Goal: Complete application form: Complete application form

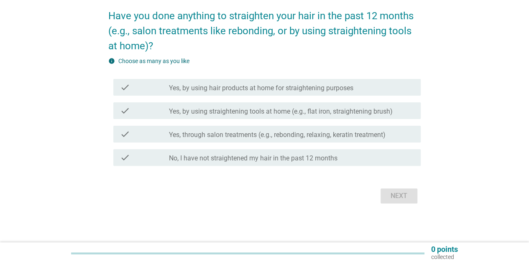
scroll to position [67, 0]
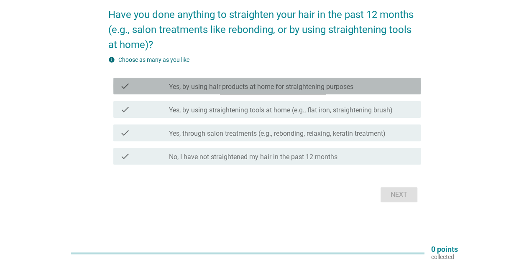
click at [330, 85] on label "Yes, by using hair products at home for straightening purposes" at bounding box center [261, 87] width 184 height 8
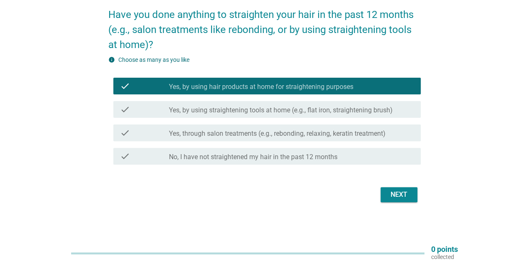
click at [325, 119] on div "check check_box_outline_blank Yes, by using straightening tools at home (e.g., …" at bounding box center [264, 109] width 312 height 23
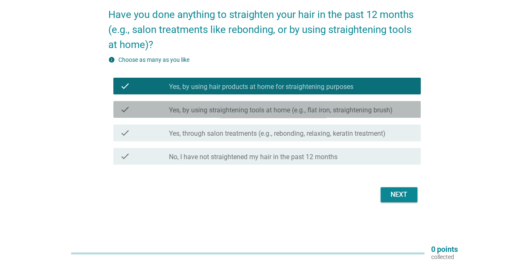
click at [328, 111] on label "Yes, by using straightening tools at home (e.g., flat iron, straightening brush)" at bounding box center [281, 110] width 224 height 8
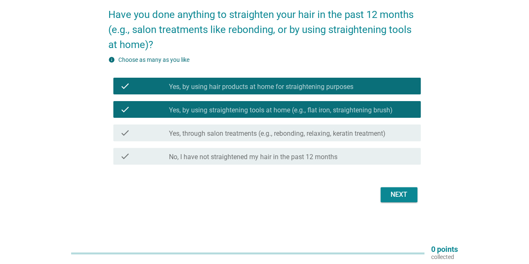
click at [333, 134] on label "Yes, through salon treatments (e.g., rebonding, relaxing, keratin treatment)" at bounding box center [277, 134] width 216 height 8
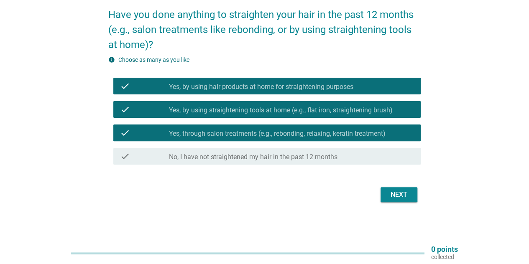
click at [389, 193] on div "Next" at bounding box center [398, 195] width 23 height 10
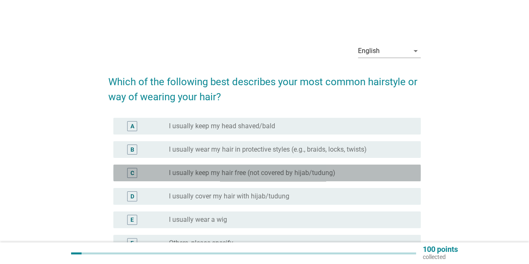
click at [384, 174] on div "radio_button_unchecked I usually keep my hair free (not covered by hijab/tudung)" at bounding box center [288, 173] width 238 height 8
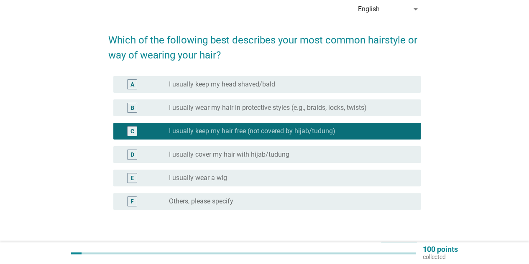
scroll to position [84, 0]
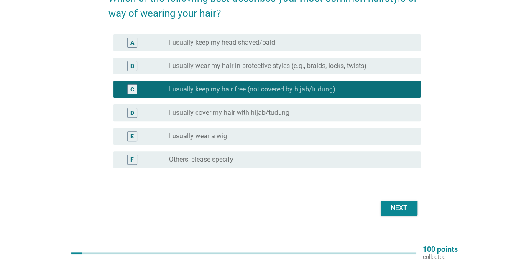
click at [394, 205] on div "Next" at bounding box center [398, 208] width 23 height 10
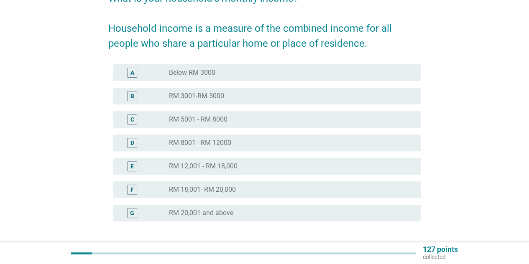
scroll to position [0, 0]
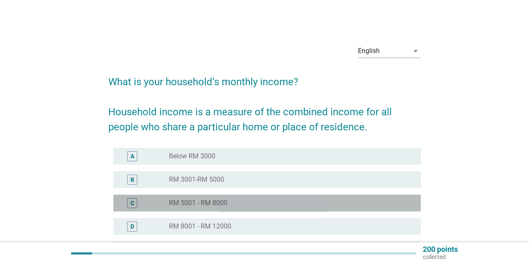
click at [393, 204] on div "radio_button_unchecked RM 5001 - RM 8000" at bounding box center [288, 203] width 238 height 8
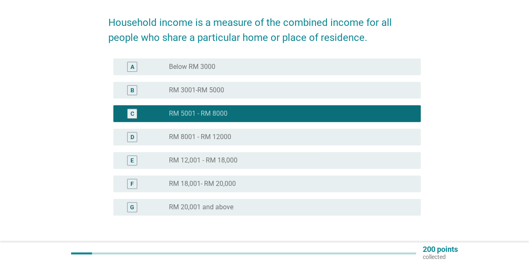
scroll to position [109, 0]
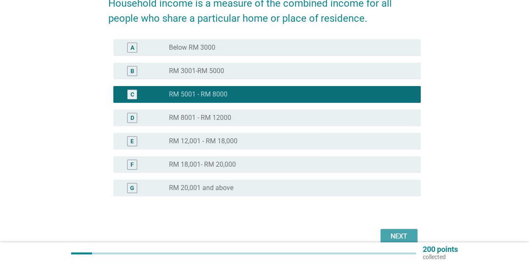
click at [406, 231] on div "Next" at bounding box center [398, 236] width 23 height 10
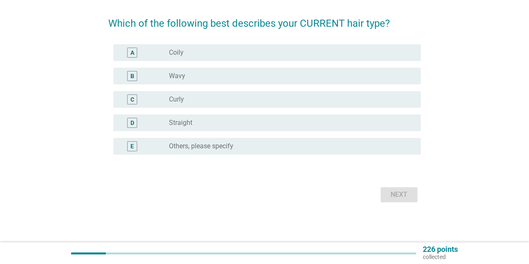
scroll to position [0, 0]
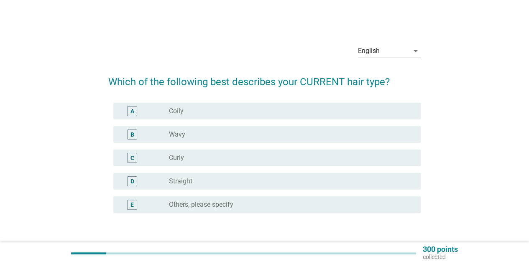
click at [258, 134] on div "radio_button_unchecked Wavy" at bounding box center [288, 134] width 238 height 8
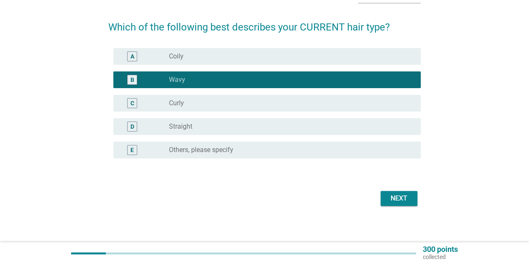
scroll to position [58, 0]
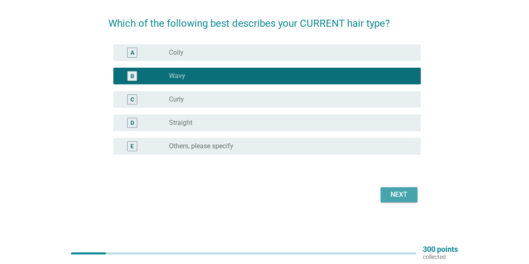
click at [396, 193] on div "Next" at bounding box center [398, 195] width 23 height 10
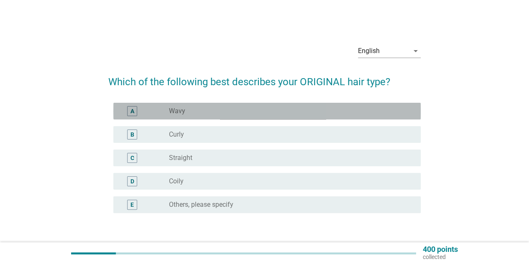
click at [364, 109] on div "radio_button_unchecked Wavy" at bounding box center [288, 111] width 238 height 8
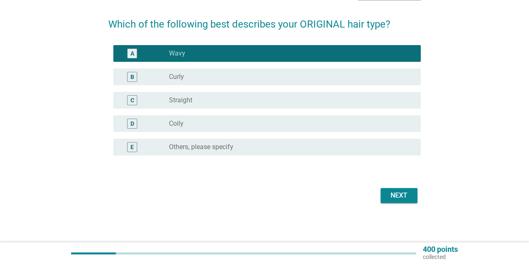
scroll to position [58, 0]
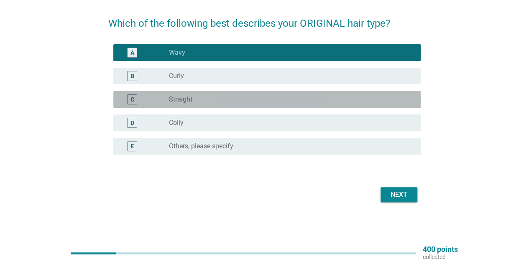
click at [389, 99] on div "radio_button_unchecked Straight" at bounding box center [288, 99] width 238 height 8
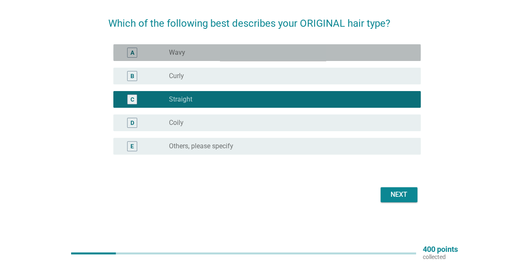
click at [375, 58] on div "A radio_button_unchecked Wavy" at bounding box center [266, 52] width 307 height 17
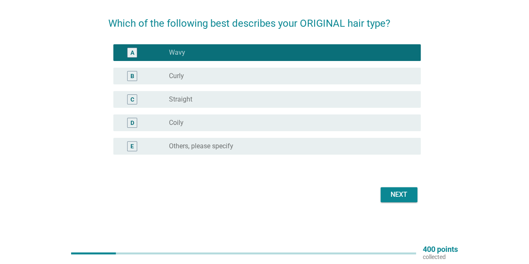
click at [395, 202] on button "Next" at bounding box center [398, 194] width 37 height 15
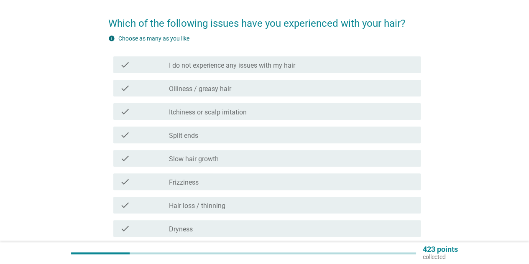
scroll to position [0, 0]
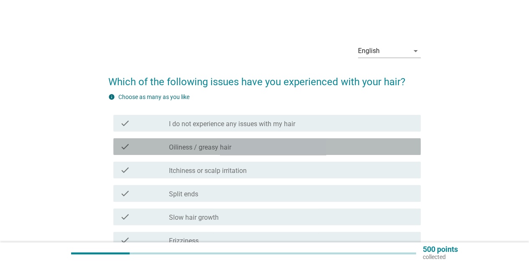
click at [322, 149] on div "check_box_outline_blank Oiliness / greasy hair" at bounding box center [291, 147] width 245 height 10
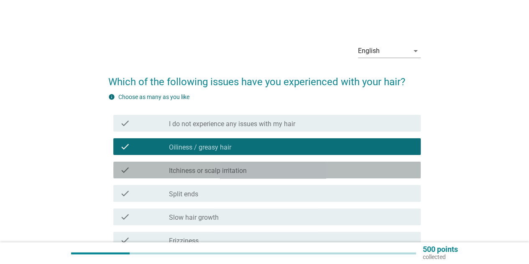
click at [321, 167] on div "check_box_outline_blank Itchiness or scalp irritation" at bounding box center [291, 170] width 245 height 10
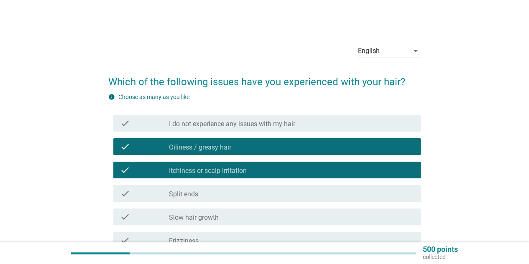
click at [319, 194] on div "check_box_outline_blank Split ends" at bounding box center [291, 193] width 245 height 10
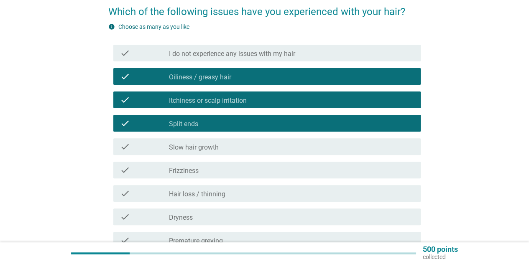
scroll to position [84, 0]
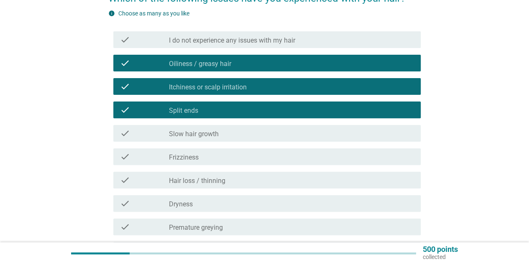
click at [313, 159] on div "check_box_outline_blank Frizziness" at bounding box center [291, 157] width 245 height 10
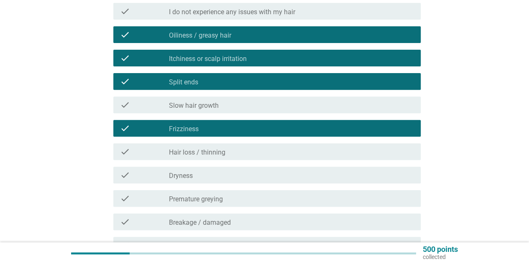
scroll to position [125, 0]
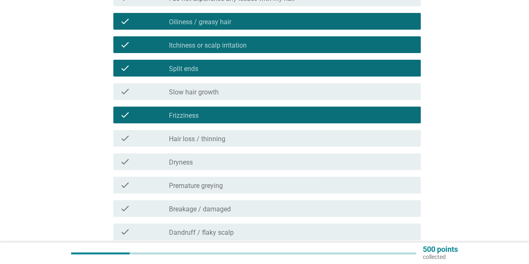
click at [308, 161] on div "check_box_outline_blank Dryness" at bounding box center [291, 162] width 245 height 10
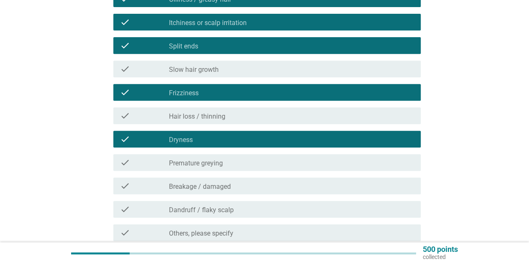
scroll to position [167, 0]
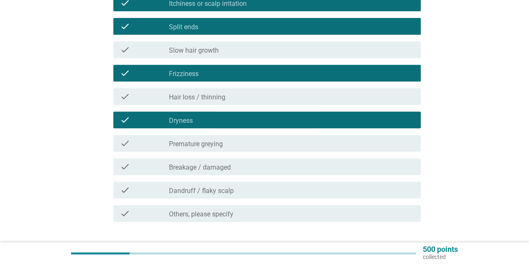
click at [305, 167] on div "check_box_outline_blank Breakage / damaged" at bounding box center [291, 167] width 245 height 10
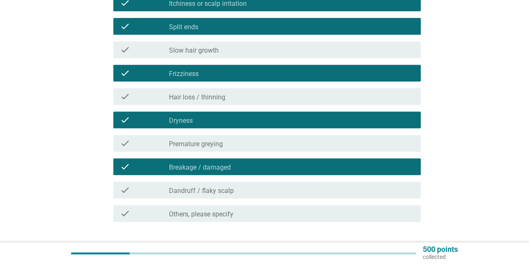
click at [304, 188] on div "check_box_outline_blank Dandruff / flaky scalp" at bounding box center [291, 190] width 245 height 10
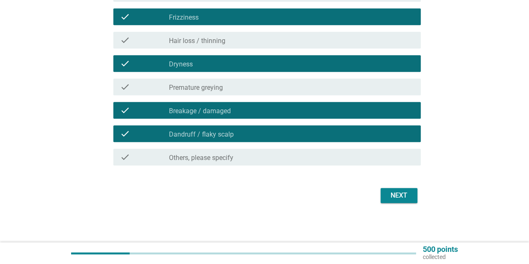
scroll to position [224, 0]
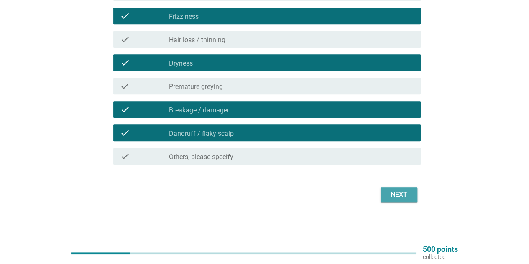
click at [387, 193] on div "Next" at bounding box center [398, 195] width 23 height 10
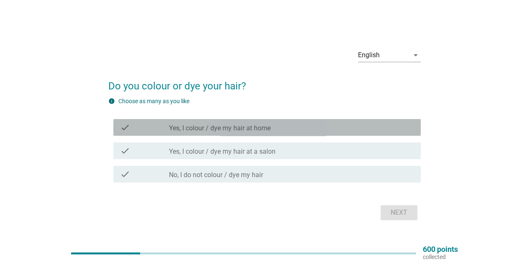
click at [272, 132] on div "check check_box_outline_blank Yes, I colour / dye my hair at home" at bounding box center [266, 127] width 307 height 17
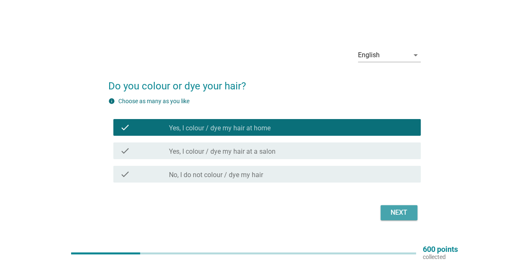
click at [389, 211] on div "Next" at bounding box center [398, 213] width 23 height 10
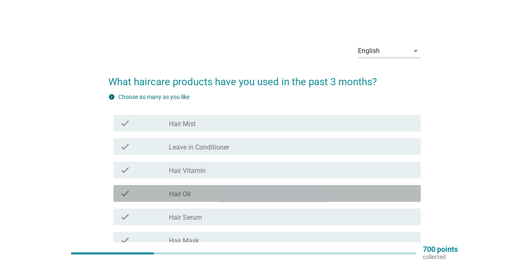
click at [348, 194] on div "check_box_outline_blank Hair Oil" at bounding box center [291, 193] width 245 height 10
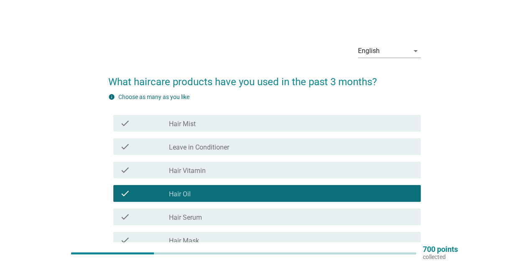
scroll to position [42, 0]
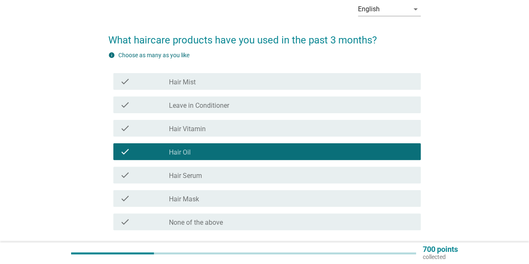
click at [349, 175] on div "check_box_outline_blank Hair Serum" at bounding box center [291, 175] width 245 height 10
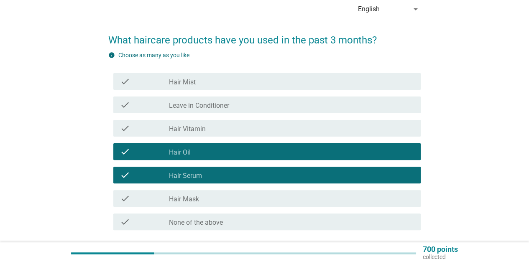
click at [347, 198] on div "check_box_outline_blank Hair Mask" at bounding box center [291, 198] width 245 height 10
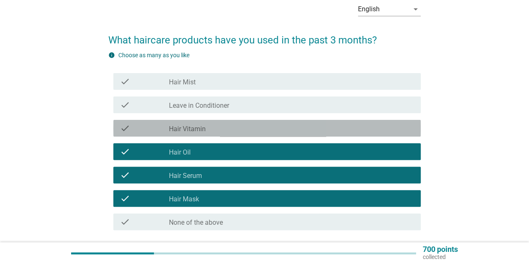
click at [333, 126] on div "check_box_outline_blank Hair Vitamin" at bounding box center [291, 128] width 245 height 10
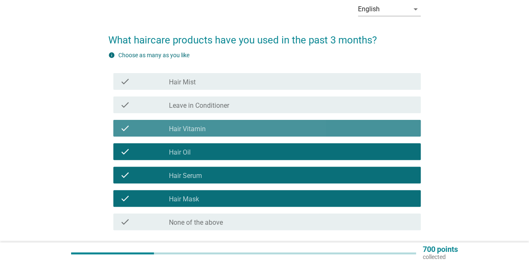
click at [333, 126] on div "check_box_outline_blank Hair Vitamin" at bounding box center [291, 128] width 245 height 10
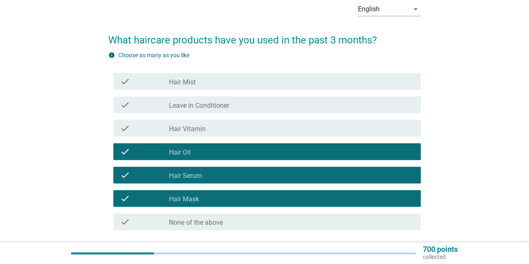
click at [330, 104] on div "check_box_outline_blank Leave in Conditioner" at bounding box center [291, 105] width 245 height 10
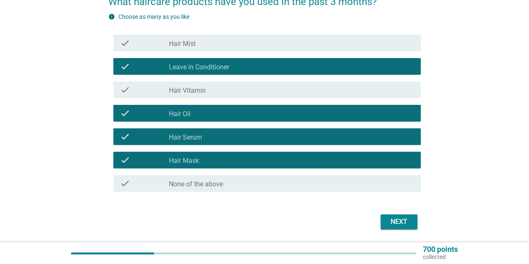
scroll to position [107, 0]
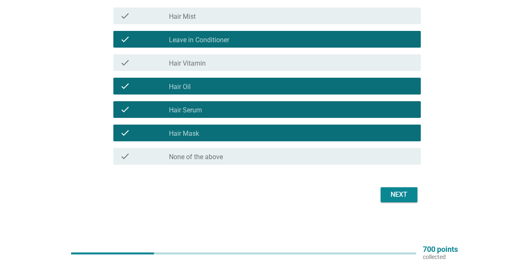
click at [392, 198] on div "Next" at bounding box center [398, 195] width 23 height 10
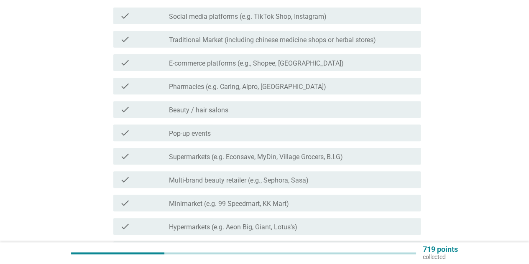
scroll to position [0, 0]
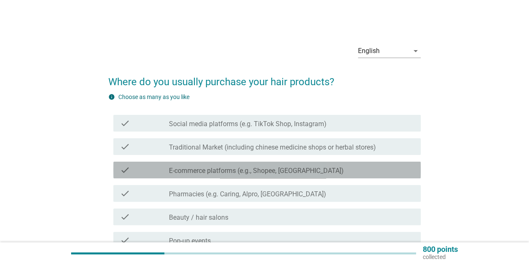
click at [350, 171] on div "check_box_outline_blank E-commerce platforms (e.g., Shopee, Lazada)" at bounding box center [291, 170] width 245 height 10
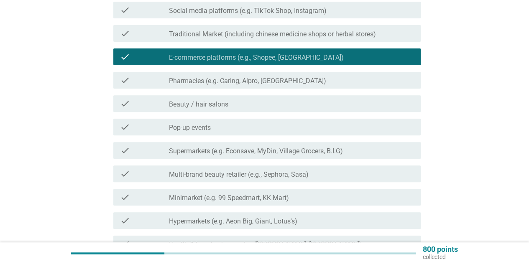
scroll to position [167, 0]
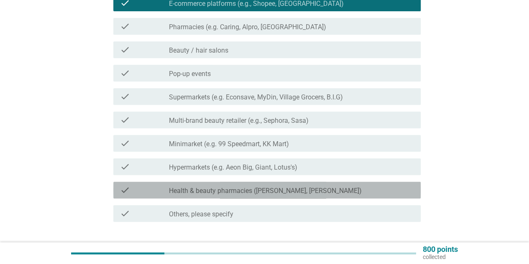
click at [350, 189] on div "check_box_outline_blank Health & beauty pharmacies (e.g. Guardian, [PERSON_NAME…" at bounding box center [291, 190] width 245 height 10
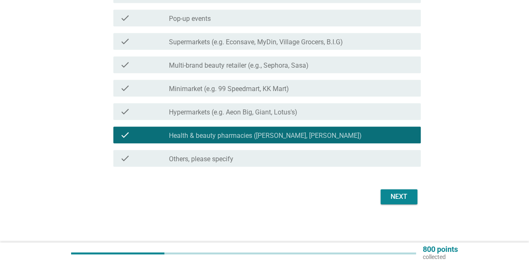
scroll to position [224, 0]
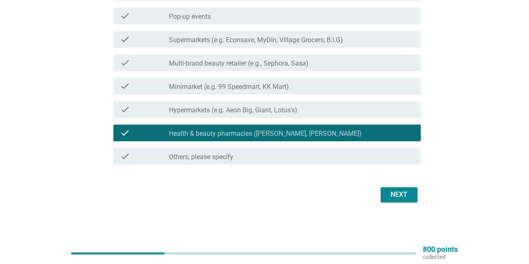
click at [384, 193] on button "Next" at bounding box center [398, 194] width 37 height 15
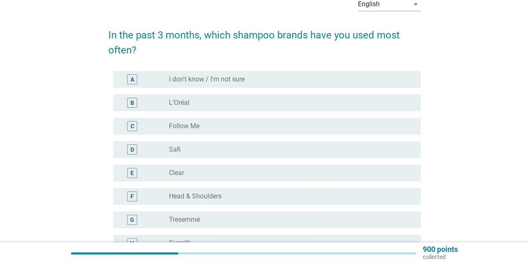
scroll to position [84, 0]
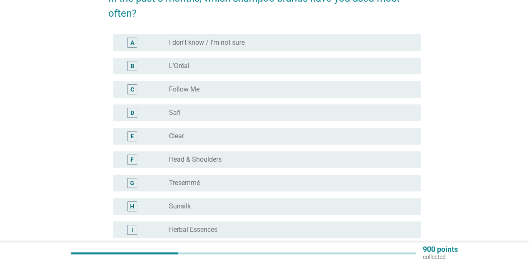
click at [206, 66] on div "radio_button_unchecked L’Oréal" at bounding box center [288, 66] width 238 height 8
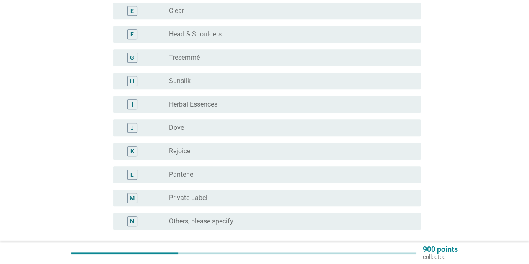
scroll to position [167, 0]
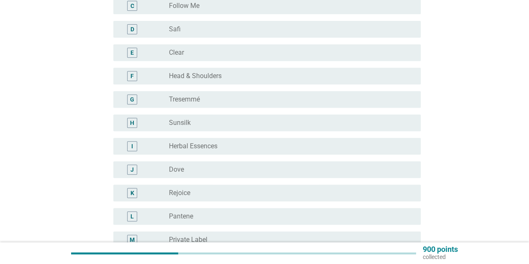
click at [231, 102] on div "radio_button_unchecked Tresemmé" at bounding box center [288, 99] width 238 height 8
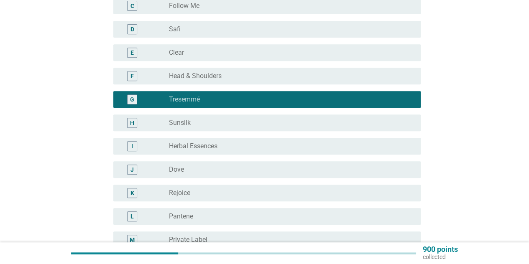
scroll to position [84, 0]
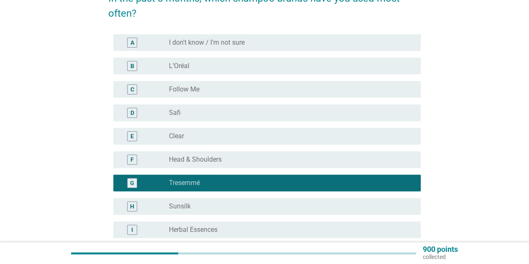
click at [237, 67] on div "radio_button_unchecked L’Oréal" at bounding box center [288, 66] width 238 height 8
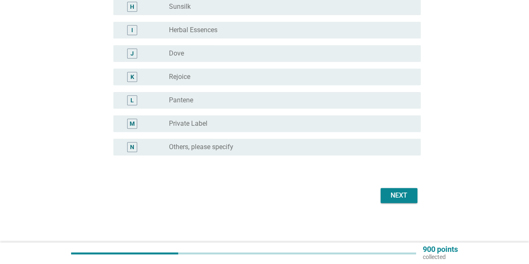
scroll to position [284, 0]
click at [389, 194] on div "Next" at bounding box center [398, 195] width 23 height 10
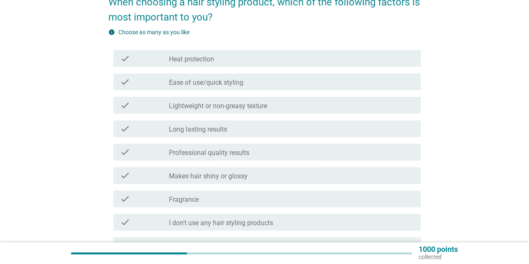
scroll to position [42, 0]
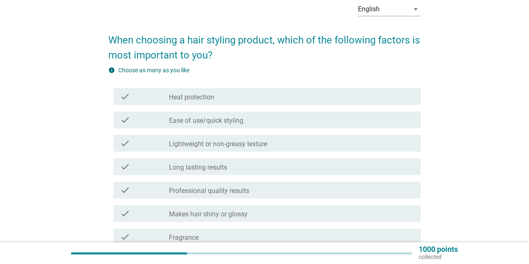
click at [325, 91] on div "check_box_outline_blank Heat protection" at bounding box center [291, 96] width 245 height 10
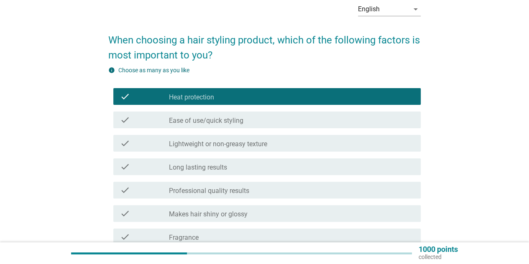
scroll to position [125, 0]
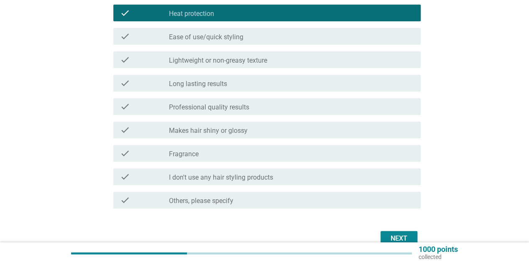
click at [325, 94] on div "check check_box_outline_blank Long lasting results" at bounding box center [264, 82] width 312 height 23
click at [325, 87] on div "check_box_outline_blank Long lasting results" at bounding box center [291, 83] width 245 height 10
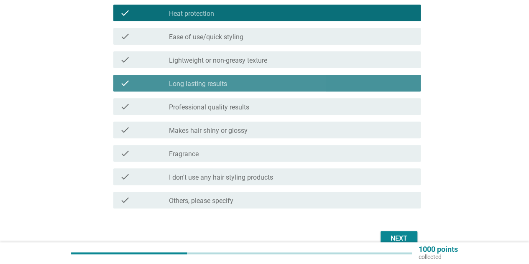
click at [325, 87] on div "check_box_outline_blank Long lasting results" at bounding box center [291, 83] width 245 height 10
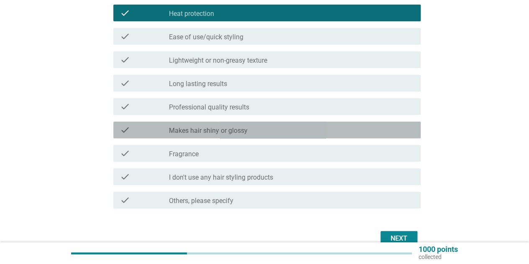
click at [309, 131] on div "check_box_outline_blank Makes hair shiny or glossy" at bounding box center [291, 130] width 245 height 10
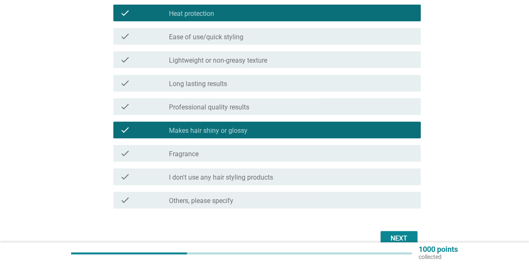
scroll to position [169, 0]
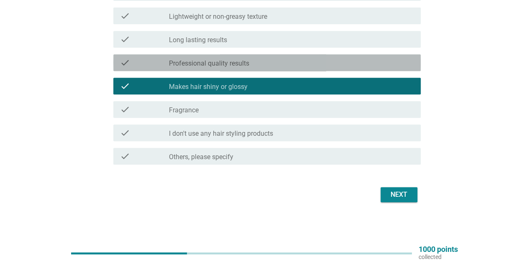
click at [326, 64] on div "check_box_outline_blank Professional quality results" at bounding box center [291, 63] width 245 height 10
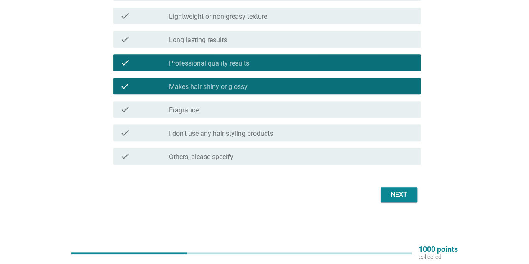
click at [392, 193] on div "Next" at bounding box center [398, 195] width 23 height 10
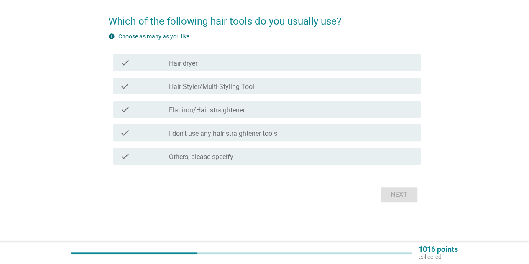
scroll to position [0, 0]
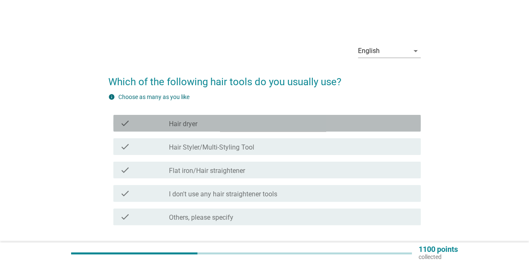
click at [311, 125] on div "check_box_outline_blank Hair dryer" at bounding box center [291, 123] width 245 height 10
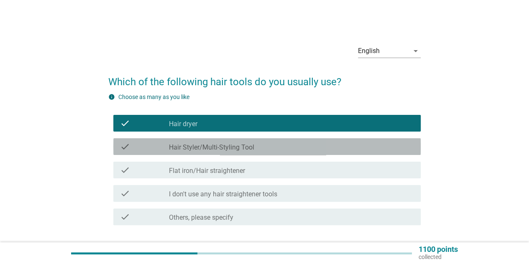
click at [310, 145] on div "check_box_outline_blank Hair Styler/Multi-Styling Tool" at bounding box center [291, 147] width 245 height 10
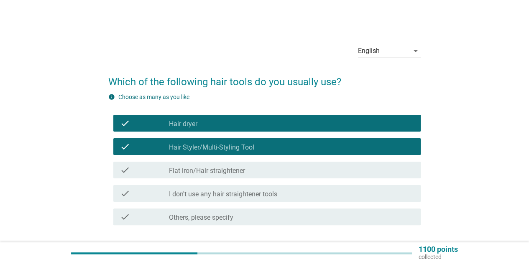
click at [314, 173] on div "check_box_outline_blank Flat iron/Hair straightener" at bounding box center [291, 170] width 245 height 10
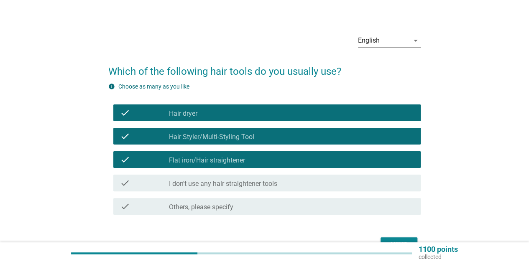
scroll to position [61, 0]
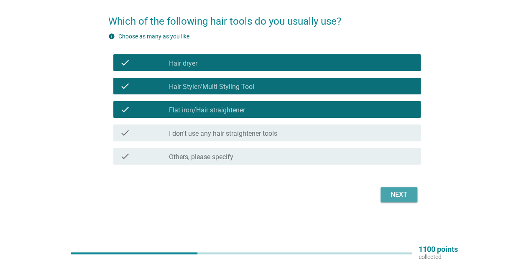
click at [399, 191] on div "Next" at bounding box center [398, 195] width 23 height 10
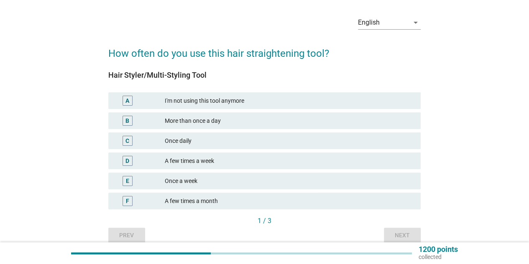
scroll to position [42, 0]
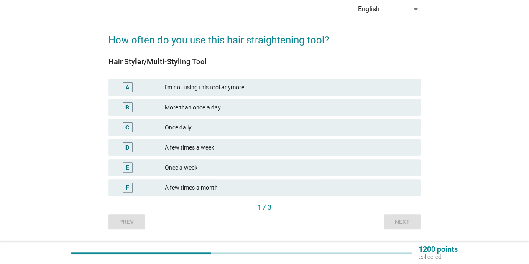
click at [319, 107] on div "More than once a day" at bounding box center [289, 107] width 249 height 10
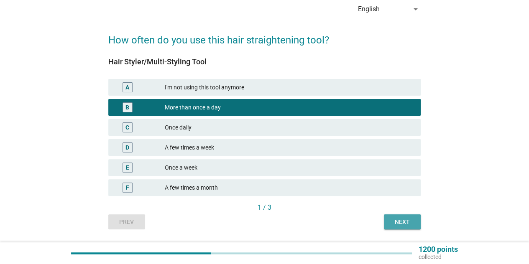
click at [396, 225] on div "Next" at bounding box center [401, 222] width 23 height 9
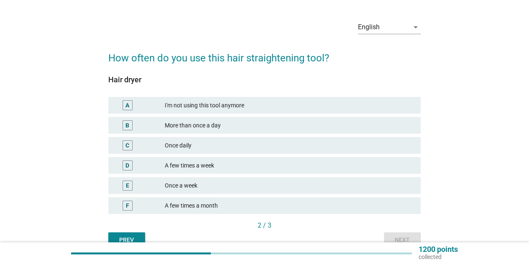
scroll to position [66, 0]
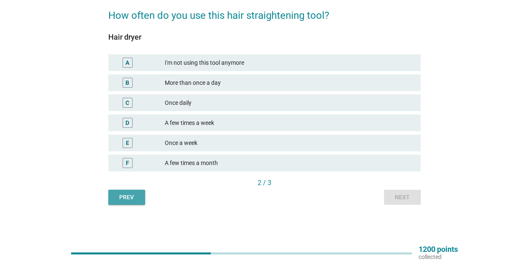
click at [119, 193] on div "Prev" at bounding box center [126, 197] width 23 height 9
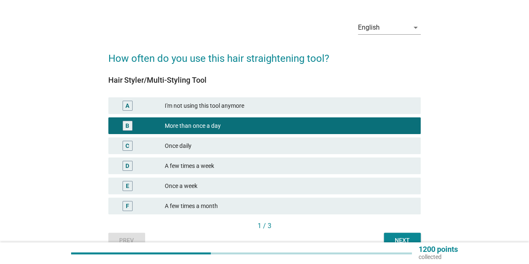
scroll to position [42, 0]
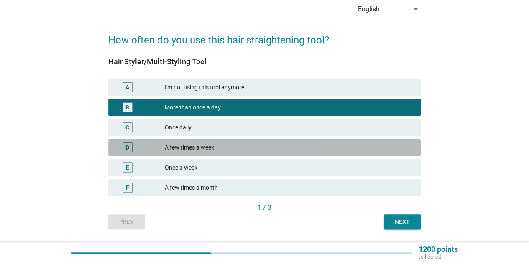
click at [186, 145] on div "A few times a week" at bounding box center [289, 147] width 249 height 10
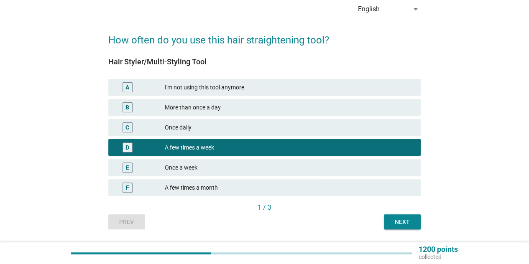
click at [401, 219] on div "Next" at bounding box center [401, 222] width 23 height 9
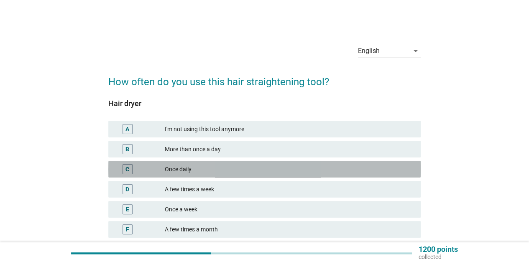
click at [236, 170] on div "Once daily" at bounding box center [289, 169] width 249 height 10
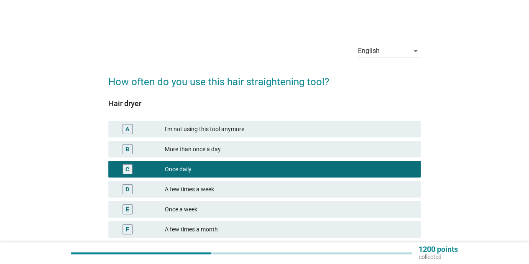
scroll to position [66, 0]
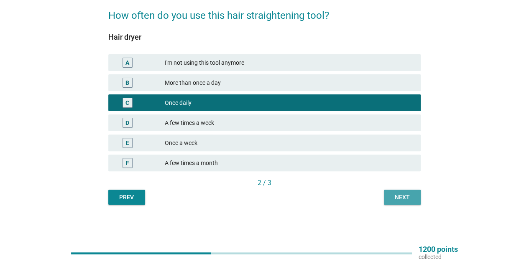
click at [397, 195] on div "Next" at bounding box center [401, 197] width 23 height 9
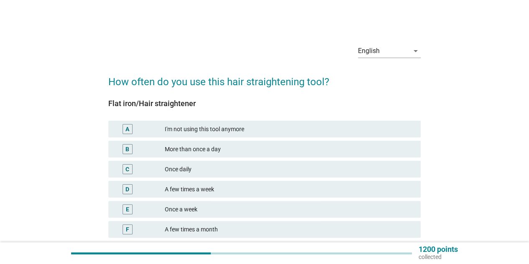
click at [276, 149] on div "More than once a day" at bounding box center [289, 149] width 249 height 10
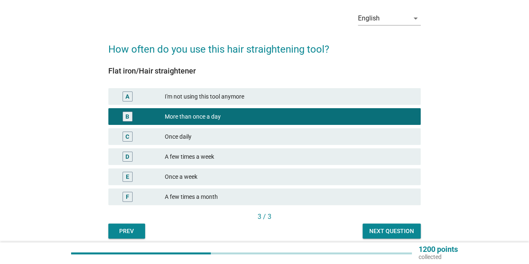
scroll to position [66, 0]
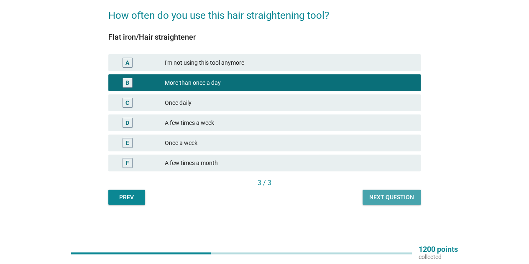
click at [386, 201] on div "Next question" at bounding box center [391, 197] width 45 height 9
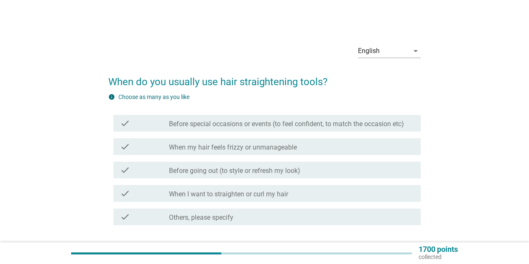
scroll to position [42, 0]
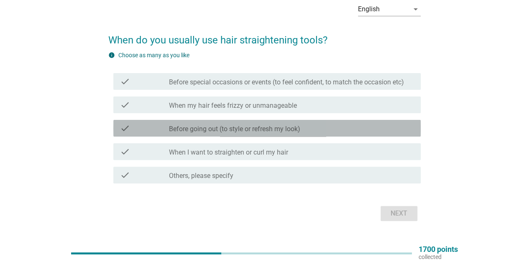
click at [345, 129] on div "check_box_outline_blank Before going out (to style or refresh my look)" at bounding box center [291, 128] width 245 height 10
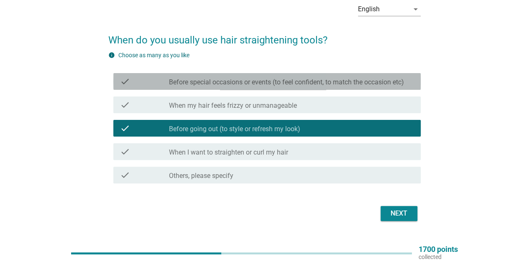
click at [325, 78] on label "Before special occasions or events (to feel confident, to match the occasion et…" at bounding box center [286, 82] width 235 height 8
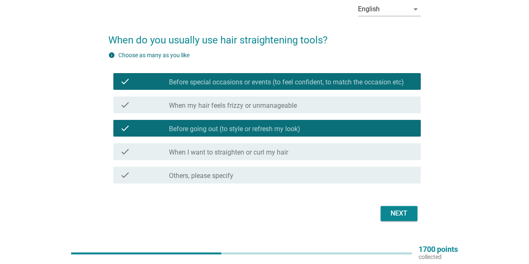
click at [329, 111] on div "check check_box_outline_blank When my hair feels frizzy or unmanageable" at bounding box center [266, 105] width 307 height 17
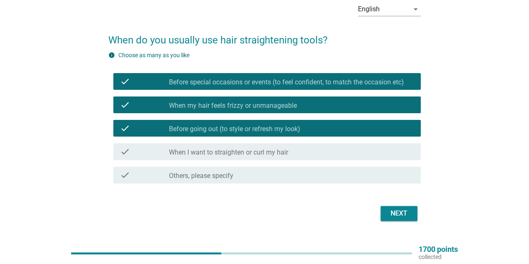
click at [348, 155] on div "check_box_outline_blank When I want to straighten or curl my hair" at bounding box center [291, 152] width 245 height 10
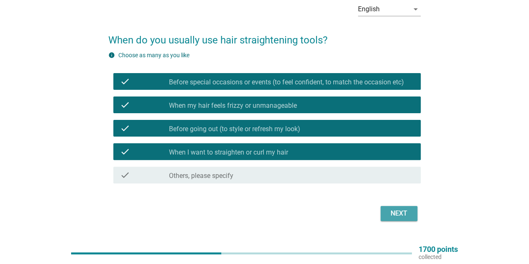
click at [396, 212] on div "Next" at bounding box center [398, 213] width 23 height 10
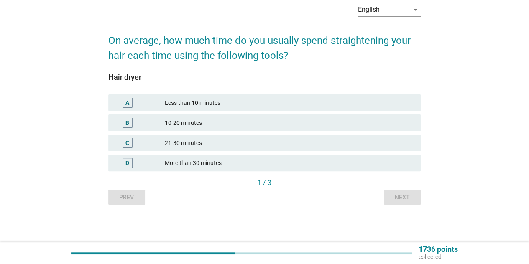
scroll to position [0, 0]
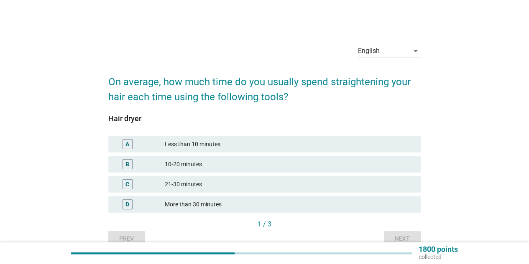
click at [328, 182] on div "21-30 minutes" at bounding box center [289, 184] width 249 height 10
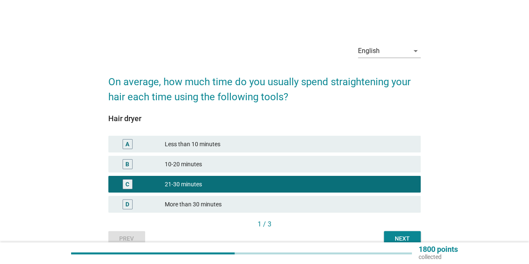
scroll to position [41, 0]
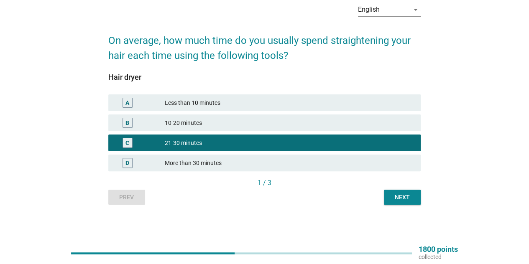
click at [326, 123] on div "10-20 minutes" at bounding box center [289, 123] width 249 height 10
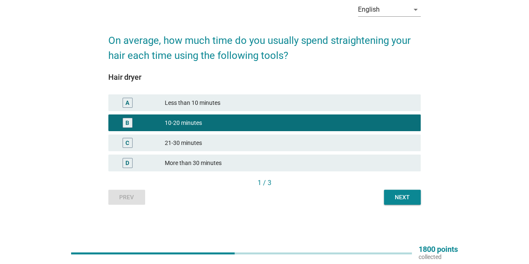
click at [396, 196] on div "Next" at bounding box center [401, 197] width 23 height 9
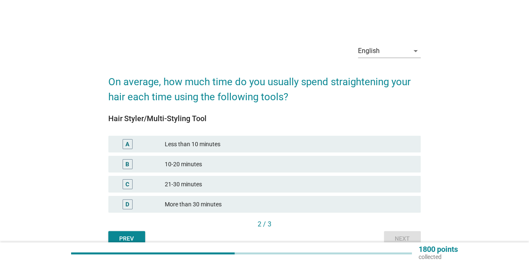
click at [374, 166] on div "10-20 minutes" at bounding box center [289, 164] width 249 height 10
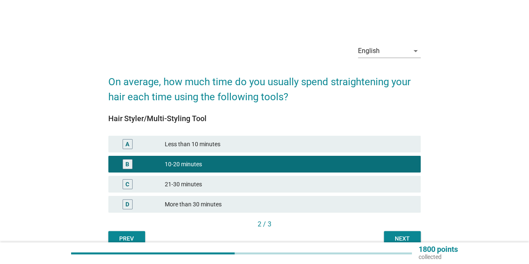
scroll to position [41, 0]
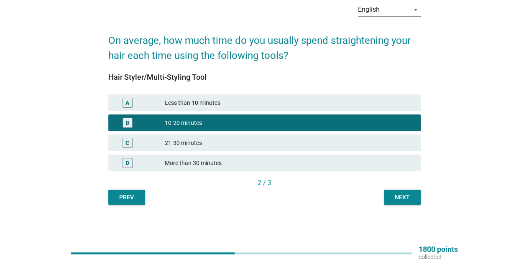
click at [406, 202] on button "Next" at bounding box center [402, 197] width 37 height 15
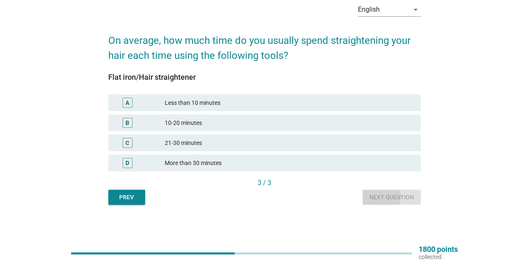
scroll to position [0, 0]
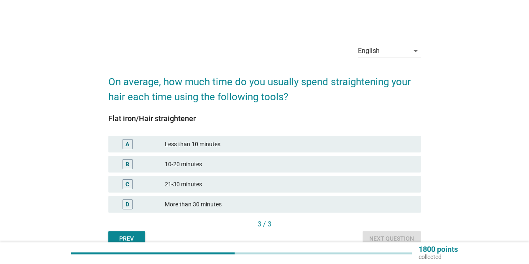
click at [341, 179] on div "21-30 minutes" at bounding box center [289, 184] width 249 height 10
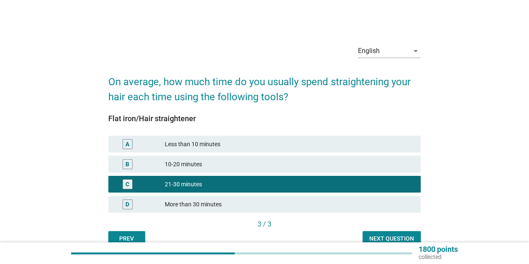
scroll to position [41, 0]
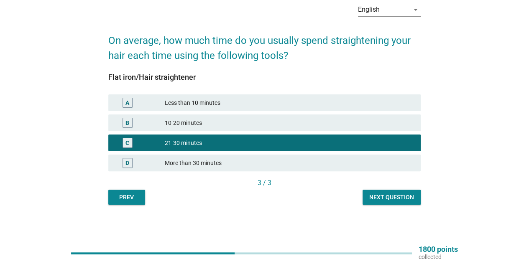
click at [376, 196] on div "Next question" at bounding box center [391, 197] width 45 height 9
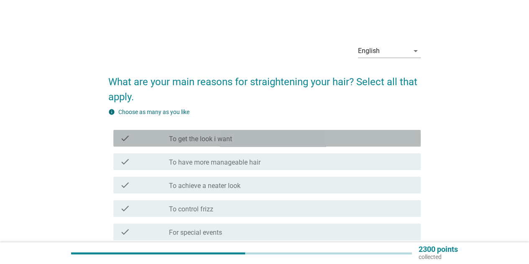
click at [366, 133] on div "check_box_outline_blank To get the look i want" at bounding box center [291, 138] width 245 height 10
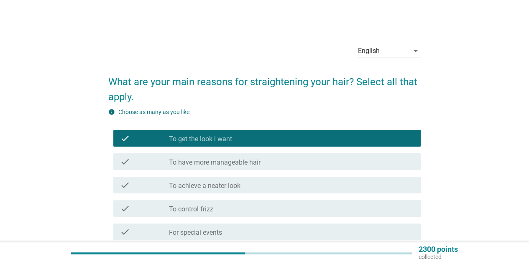
click at [367, 157] on div "check_box_outline_blank To have more manageable hair" at bounding box center [291, 162] width 245 height 10
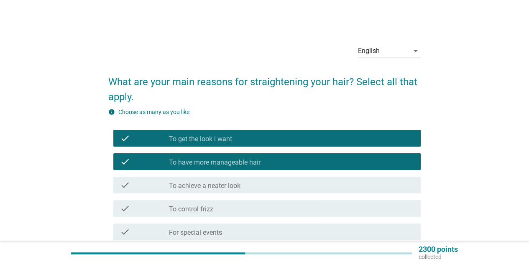
click at [363, 183] on div "check_box_outline_blank To achieve a neater look" at bounding box center [291, 185] width 245 height 10
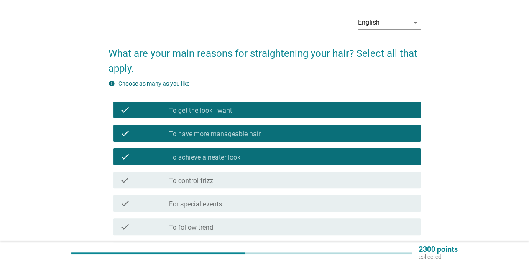
scroll to position [42, 0]
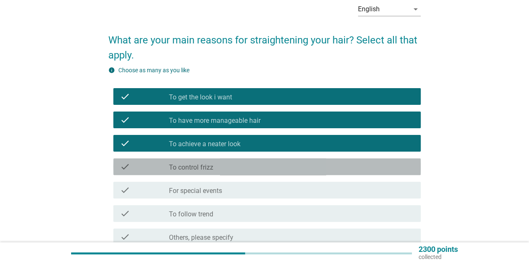
click at [360, 168] on div "check_box_outline_blank To control frizz" at bounding box center [291, 167] width 245 height 10
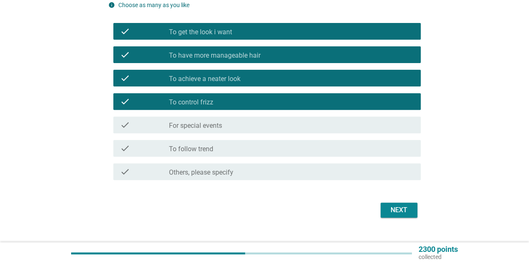
scroll to position [122, 0]
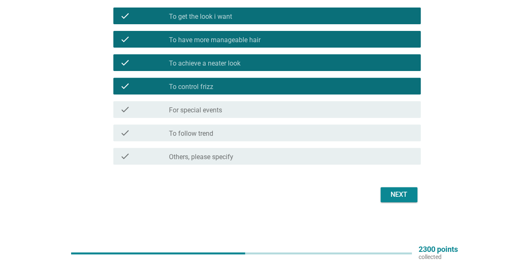
click at [401, 196] on div "Next" at bounding box center [398, 195] width 23 height 10
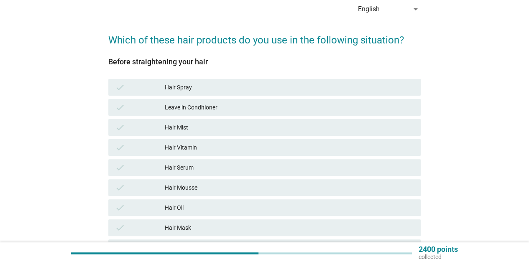
scroll to position [84, 0]
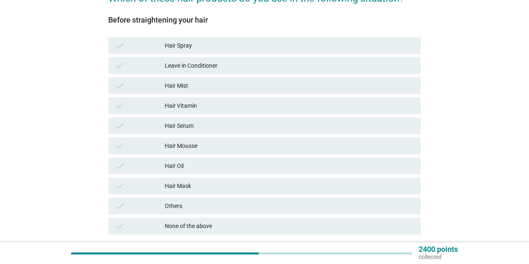
click at [237, 65] on div "Leave in Conditioner" at bounding box center [289, 66] width 249 height 10
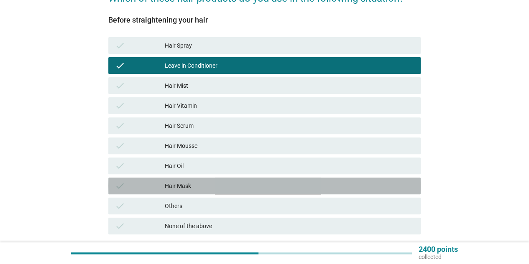
click at [228, 188] on div "Hair Mask" at bounding box center [289, 186] width 249 height 10
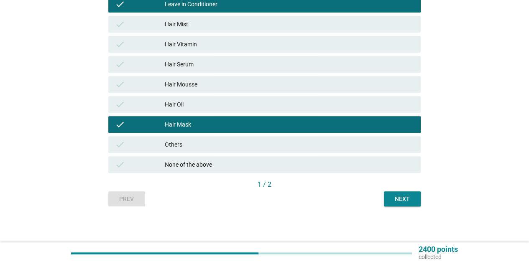
scroll to position [147, 0]
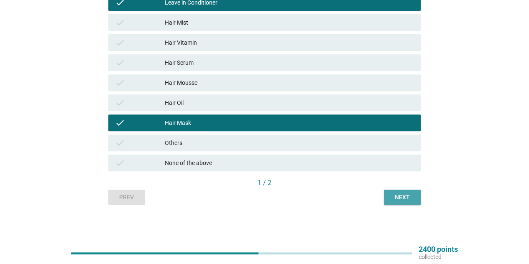
click at [395, 200] on div "Next" at bounding box center [401, 197] width 23 height 9
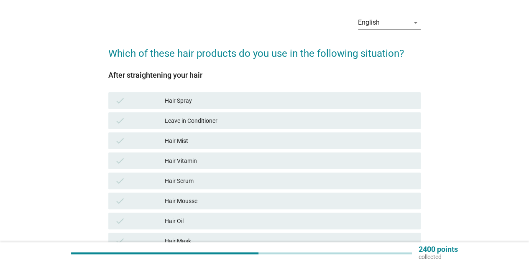
scroll to position [42, 0]
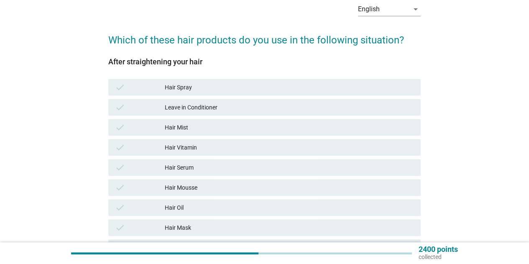
click at [350, 209] on div "Hair Oil" at bounding box center [289, 208] width 249 height 10
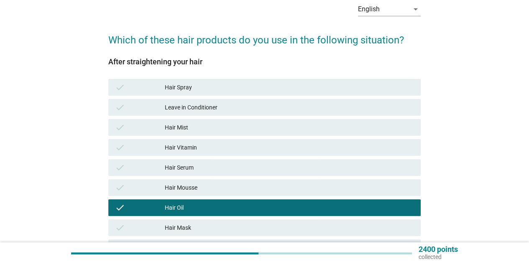
click at [345, 184] on div "Hair Mousse" at bounding box center [289, 188] width 249 height 10
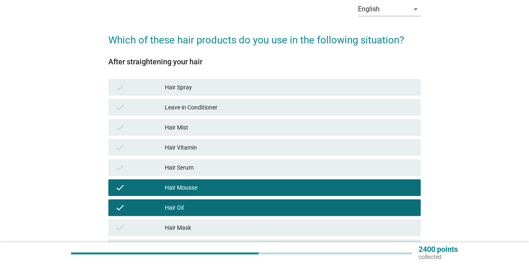
click at [345, 184] on div "Hair Mousse" at bounding box center [289, 188] width 249 height 10
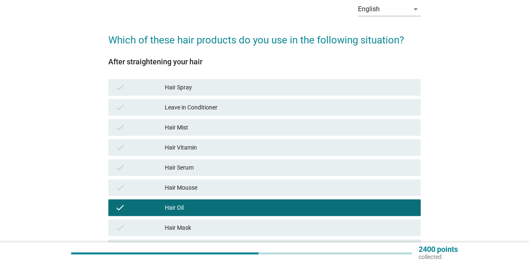
click at [347, 168] on div "Hair Serum" at bounding box center [289, 168] width 249 height 10
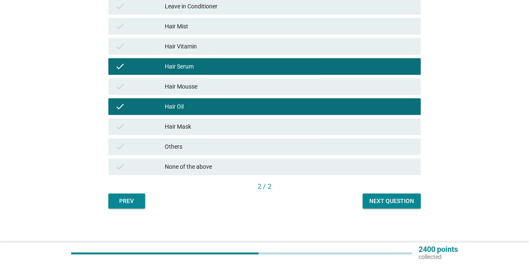
scroll to position [147, 0]
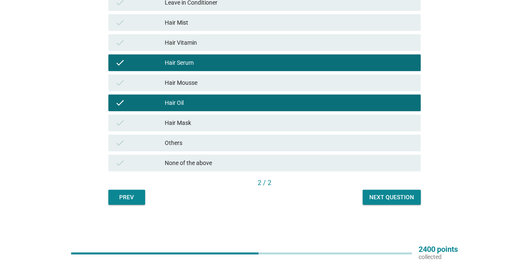
click at [117, 196] on div "Prev" at bounding box center [126, 197] width 23 height 9
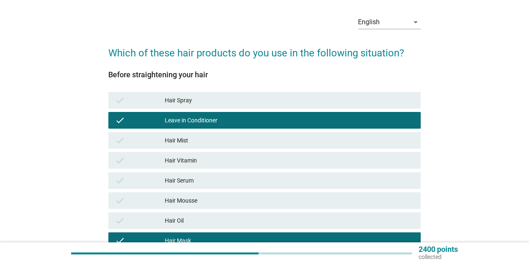
scroll to position [42, 0]
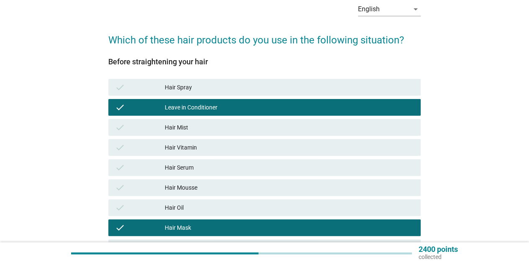
click at [201, 171] on div "Hair Serum" at bounding box center [289, 168] width 249 height 10
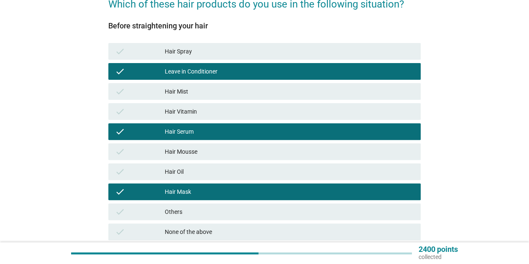
scroll to position [125, 0]
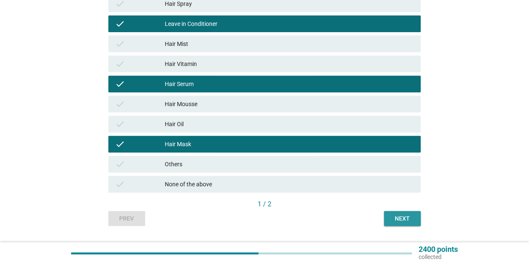
click at [391, 224] on button "Next" at bounding box center [402, 218] width 37 height 15
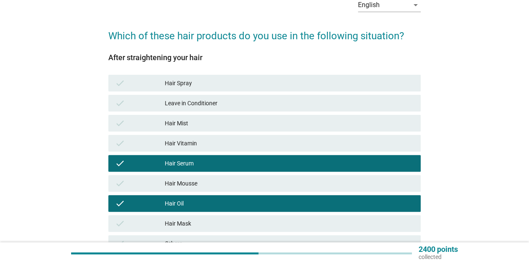
scroll to position [84, 0]
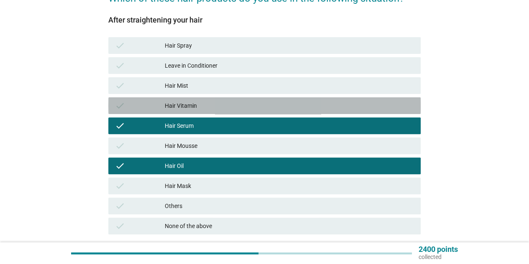
click at [244, 108] on div "Hair Vitamin" at bounding box center [289, 106] width 249 height 10
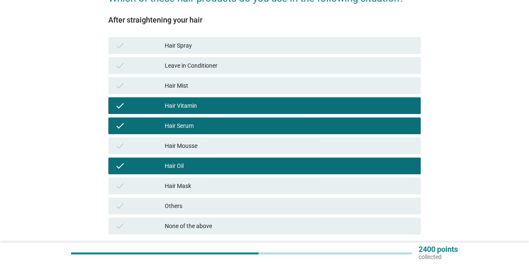
click at [241, 126] on div "Hair Serum" at bounding box center [289, 126] width 249 height 10
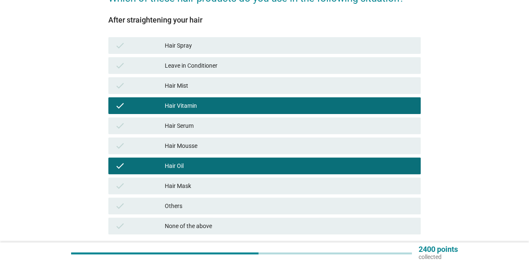
click at [245, 48] on div "Hair Spray" at bounding box center [289, 46] width 249 height 10
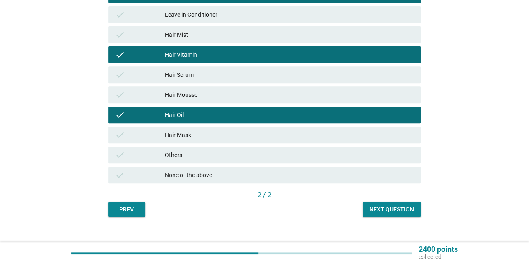
scroll to position [147, 0]
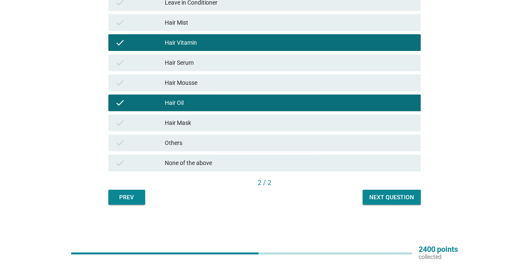
click at [378, 201] on button "Next question" at bounding box center [391, 197] width 58 height 15
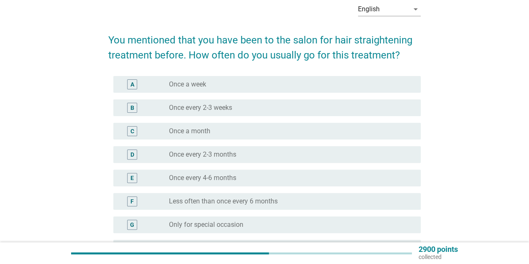
scroll to position [125, 0]
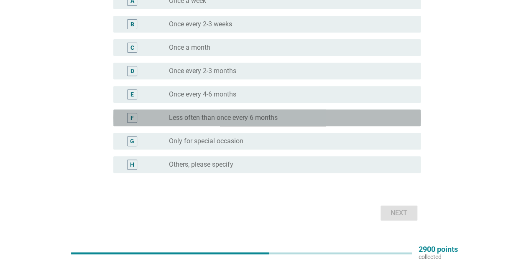
click at [347, 117] on div "radio_button_unchecked Less often than once every 6 months" at bounding box center [288, 118] width 238 height 8
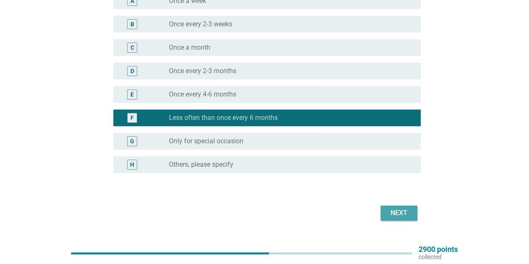
click at [391, 213] on div "Next" at bounding box center [398, 213] width 23 height 10
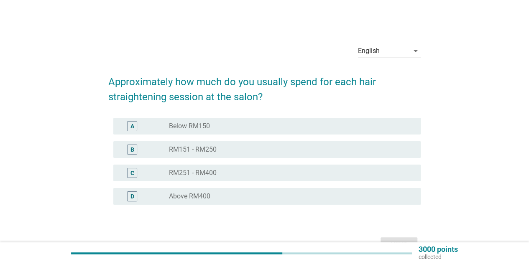
click at [284, 152] on div "radio_button_unchecked RM151 - RM250" at bounding box center [288, 149] width 238 height 8
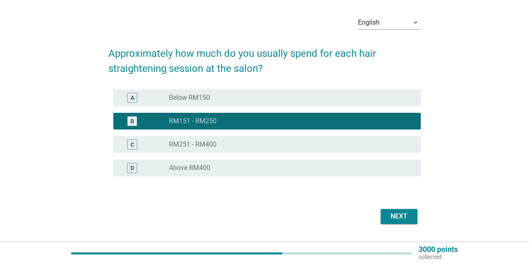
scroll to position [42, 0]
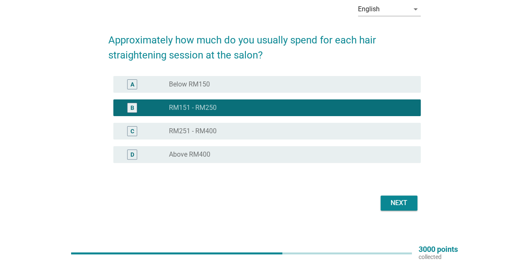
click at [400, 206] on div "Next" at bounding box center [398, 203] width 23 height 10
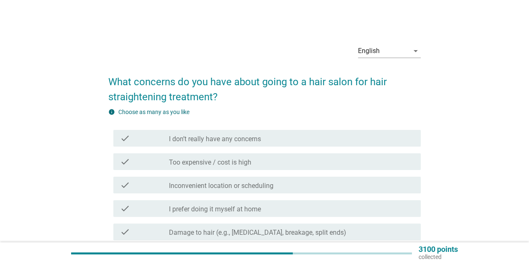
click at [306, 166] on div "check_box_outline_blank Too expensive / cost is high" at bounding box center [291, 162] width 245 height 10
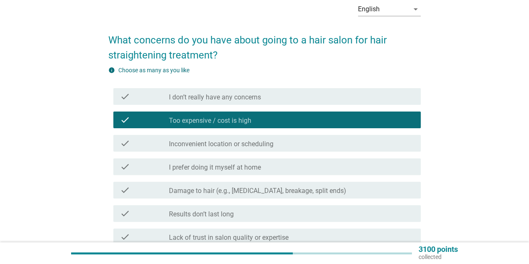
scroll to position [84, 0]
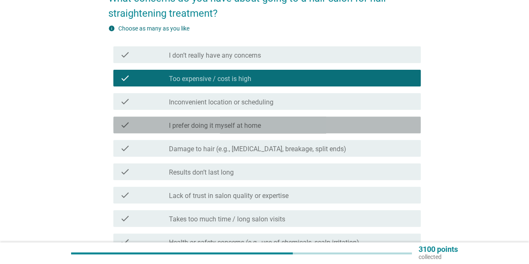
click at [339, 126] on div "check_box_outline_blank I prefer doing it myself at home" at bounding box center [291, 125] width 245 height 10
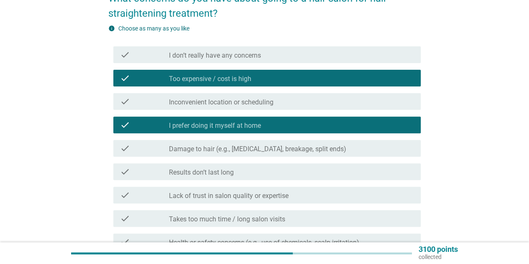
scroll to position [125, 0]
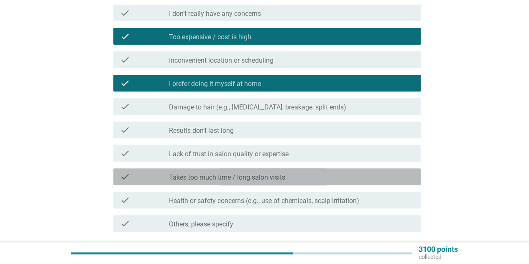
click at [340, 179] on div "check_box_outline_blank Takes too much time / long salon visits" at bounding box center [291, 177] width 245 height 10
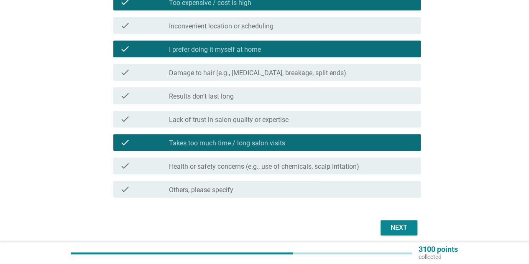
scroll to position [193, 0]
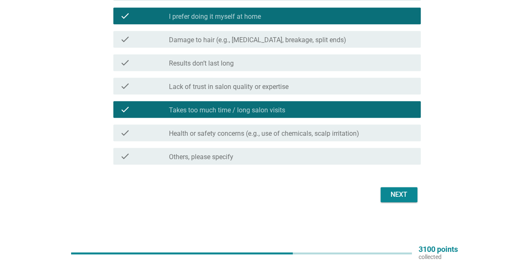
click at [405, 196] on div "Next" at bounding box center [398, 195] width 23 height 10
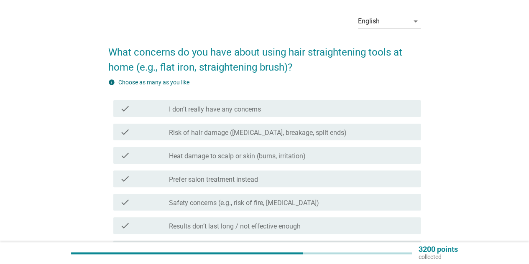
scroll to position [42, 0]
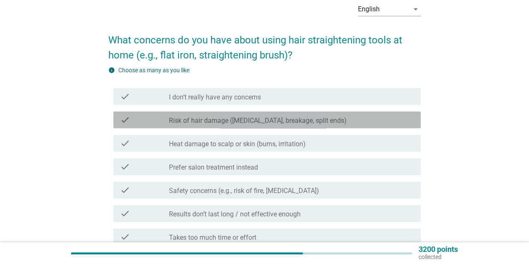
click at [366, 123] on div "check_box_outline_blank Risk of hair damage ([MEDICAL_DATA], breakage, split en…" at bounding box center [291, 120] width 245 height 10
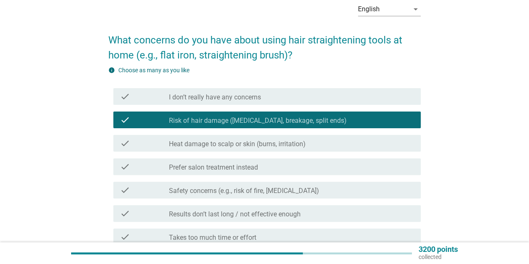
click at [360, 144] on div "check_box_outline_blank Heat damage to scalp or skin (burns, irritation)" at bounding box center [291, 143] width 245 height 10
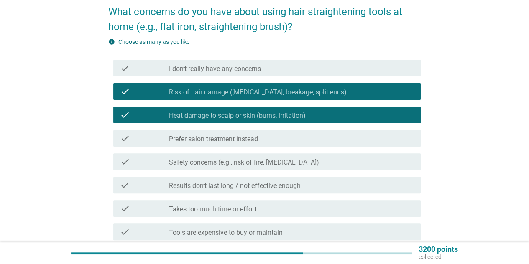
scroll to position [84, 0]
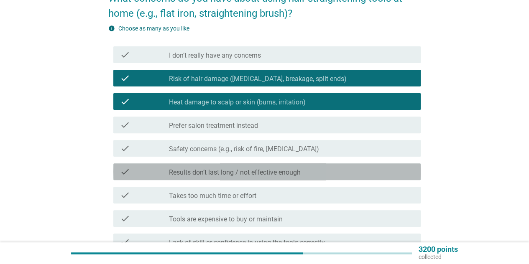
click at [360, 174] on div "check_box_outline_blank Results don’t last long / not effective enough" at bounding box center [291, 172] width 245 height 10
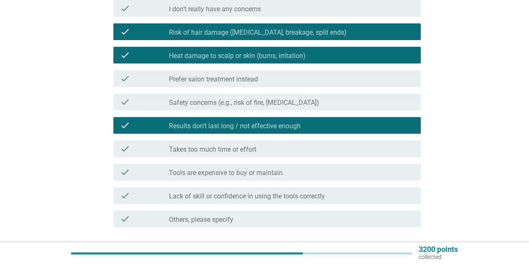
scroll to position [193, 0]
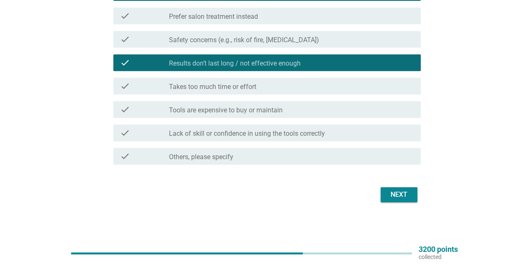
click at [388, 196] on div "Next" at bounding box center [398, 195] width 23 height 10
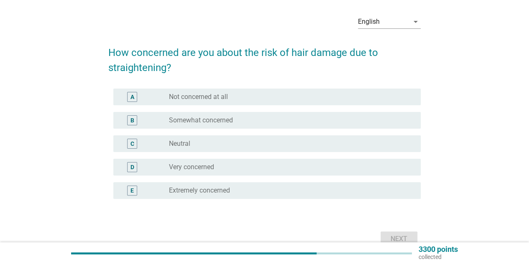
scroll to position [42, 0]
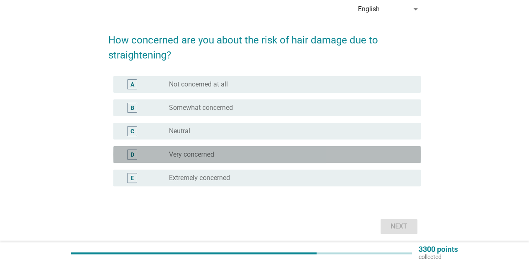
click at [297, 153] on div "radio_button_unchecked Very concerned" at bounding box center [288, 154] width 238 height 8
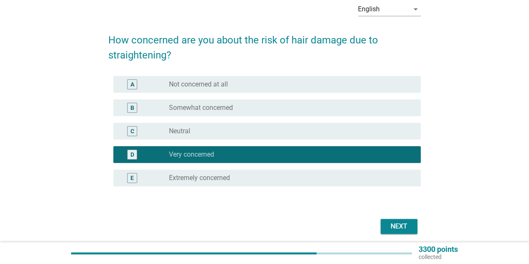
click at [406, 227] on div "Next" at bounding box center [398, 226] width 23 height 10
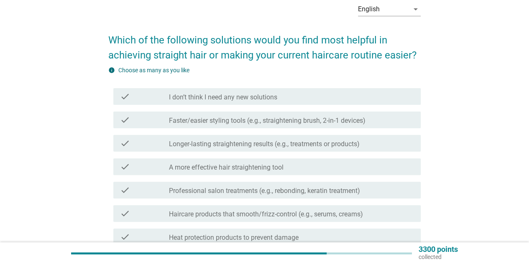
scroll to position [0, 0]
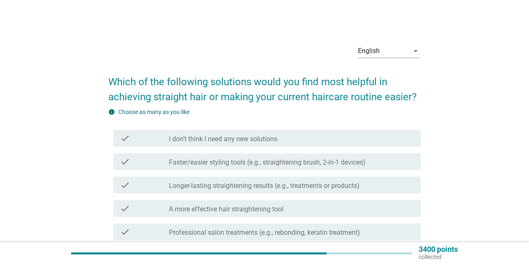
click at [304, 166] on label "Faster/easier styling tools (e.g., straightening brush, 2-in-1 devices)" at bounding box center [267, 162] width 196 height 8
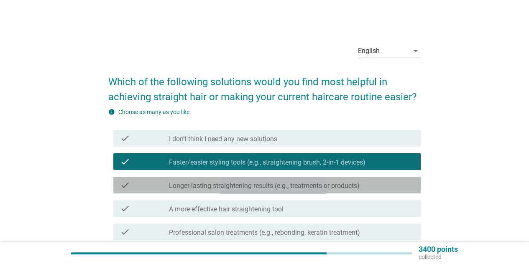
click at [318, 188] on label "Longer-lasting straightening results (e.g., treatments or products)" at bounding box center [264, 186] width 191 height 8
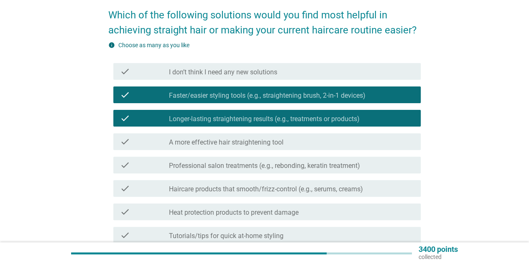
scroll to position [84, 0]
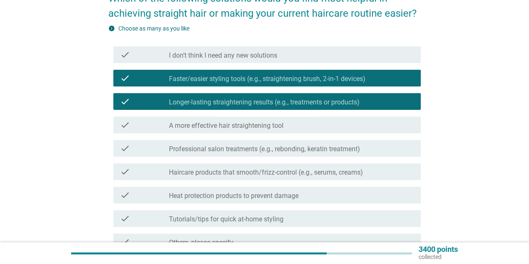
click at [320, 200] on div "check_box_outline_blank Heat protection products to prevent damage" at bounding box center [291, 195] width 245 height 10
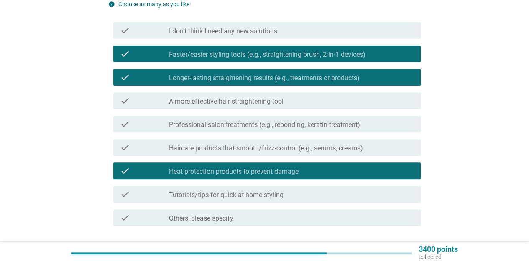
scroll to position [125, 0]
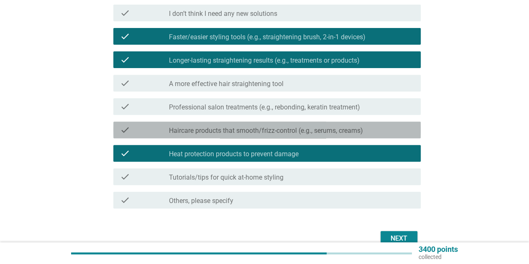
click at [328, 133] on label "Haircare products that smooth/frizz-control (e.g., serums, creams)" at bounding box center [266, 131] width 194 height 8
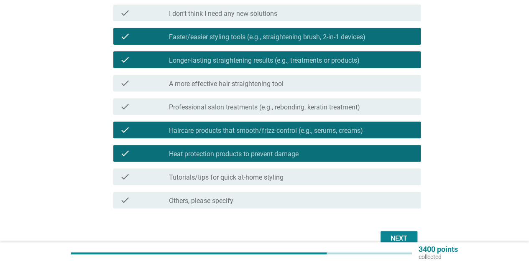
click at [335, 99] on div "check check_box_outline_blank Professional salon treatments (e.g., rebonding, k…" at bounding box center [266, 106] width 307 height 17
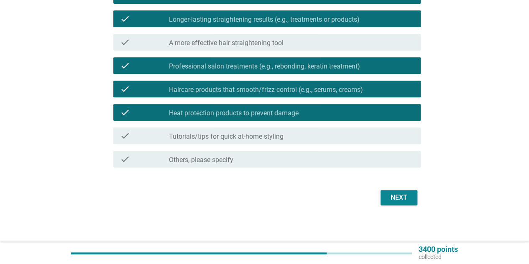
scroll to position [169, 0]
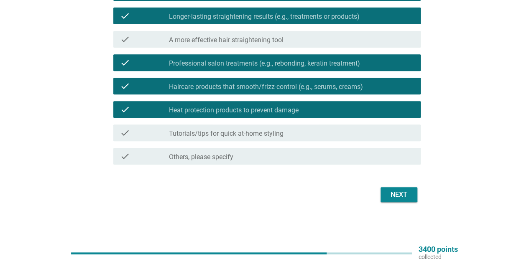
click at [384, 193] on button "Next" at bounding box center [398, 194] width 37 height 15
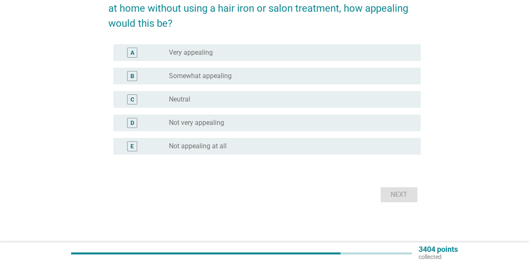
scroll to position [0, 0]
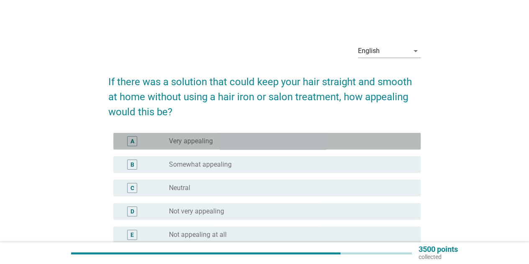
click at [361, 142] on div "radio_button_unchecked Very appealing" at bounding box center [288, 141] width 238 height 8
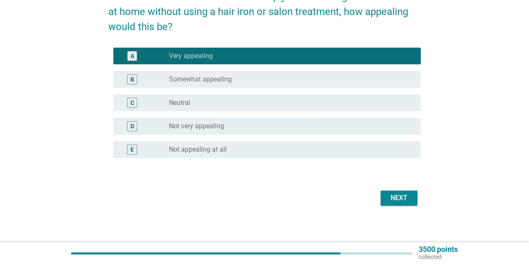
scroll to position [89, 0]
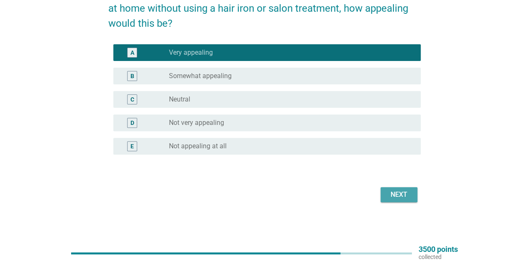
click at [388, 196] on div "Next" at bounding box center [398, 195] width 23 height 10
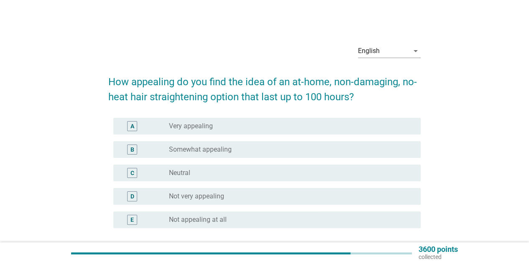
click at [368, 127] on div "radio_button_unchecked Very appealing" at bounding box center [288, 126] width 238 height 8
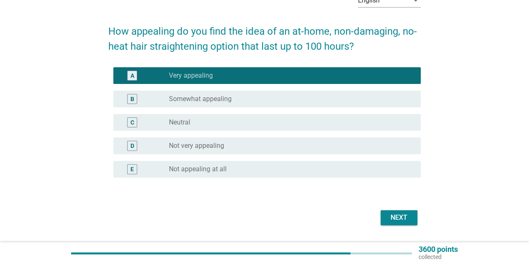
scroll to position [74, 0]
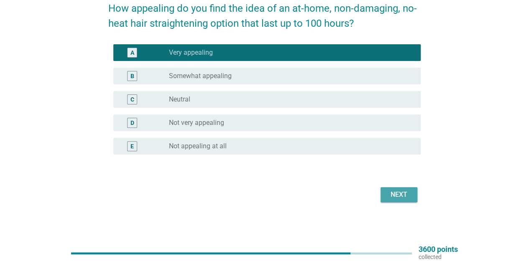
click at [409, 201] on button "Next" at bounding box center [398, 194] width 37 height 15
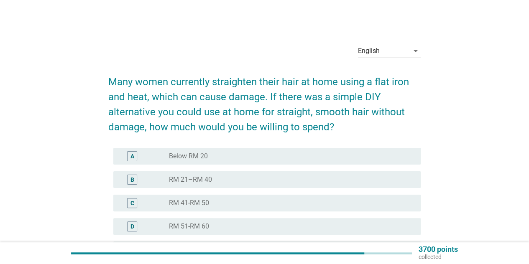
scroll to position [84, 0]
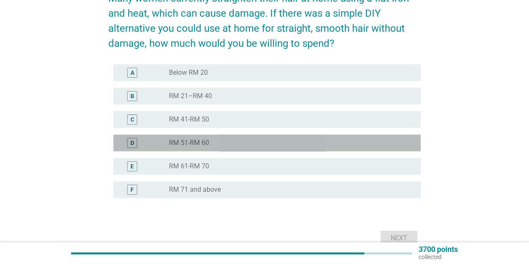
click at [317, 144] on div "radio_button_unchecked RM 51-RM 60" at bounding box center [288, 143] width 238 height 8
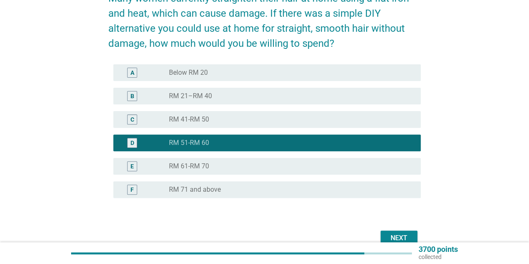
scroll to position [127, 0]
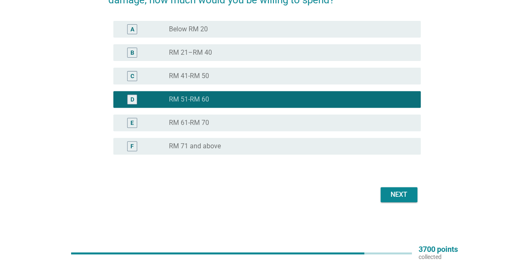
click at [384, 192] on button "Next" at bounding box center [398, 194] width 37 height 15
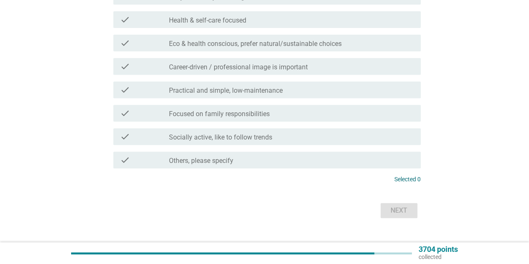
scroll to position [0, 0]
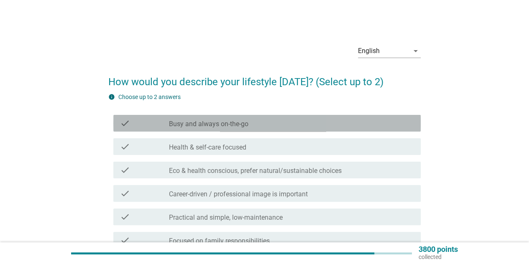
click at [344, 120] on div "check_box_outline_blank Busy and always on-the-go" at bounding box center [291, 123] width 245 height 10
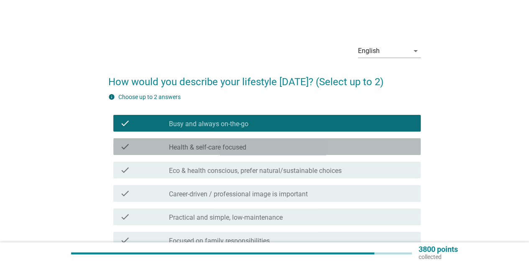
click at [344, 145] on div "check_box_outline_blank Health & self-care focused" at bounding box center [291, 147] width 245 height 10
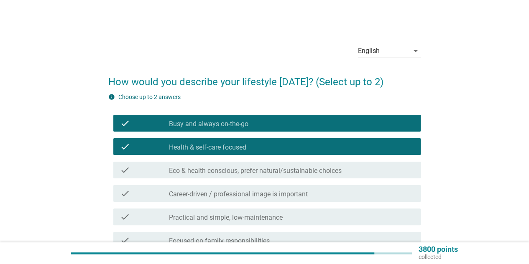
click at [310, 176] on div "check check_box_outline_blank Eco & health conscious, prefer natural/sustainabl…" at bounding box center [266, 170] width 307 height 17
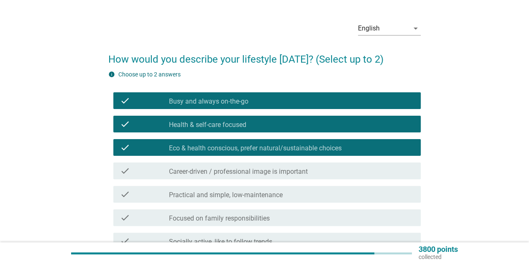
scroll to position [42, 0]
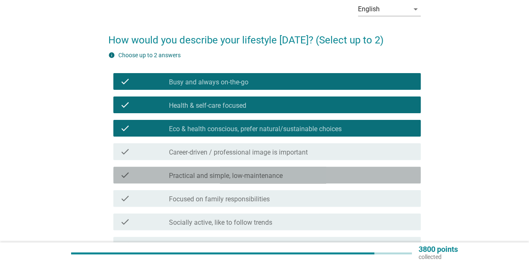
click at [309, 175] on div "check_box_outline_blank Practical and simple, low-maintenance" at bounding box center [291, 175] width 245 height 10
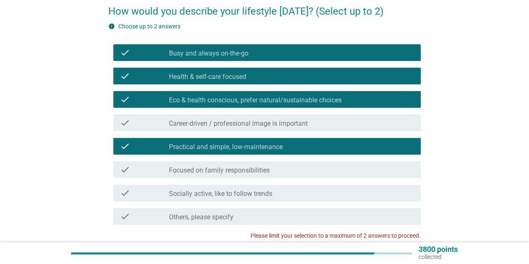
scroll to position [84, 0]
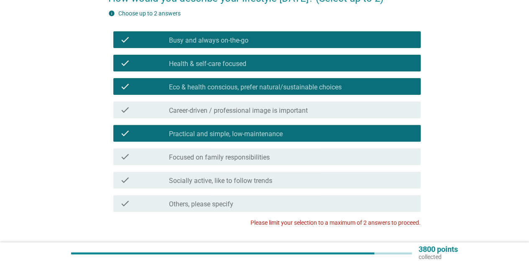
click at [306, 155] on div "check_box_outline_blank Focused on family responsibilities" at bounding box center [291, 157] width 245 height 10
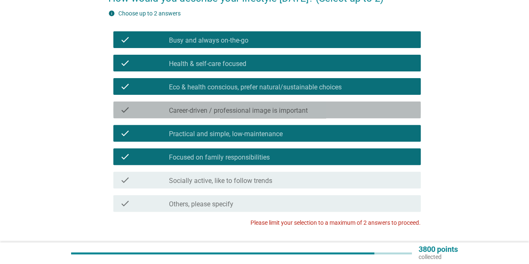
click at [303, 112] on label "Career-driven / professional image is important" at bounding box center [238, 111] width 139 height 8
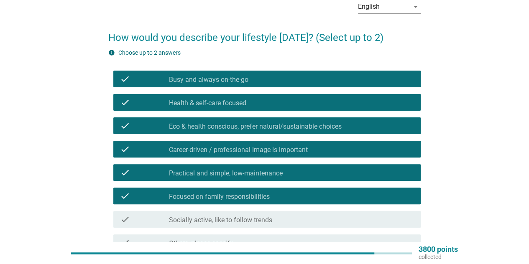
scroll to position [42, 0]
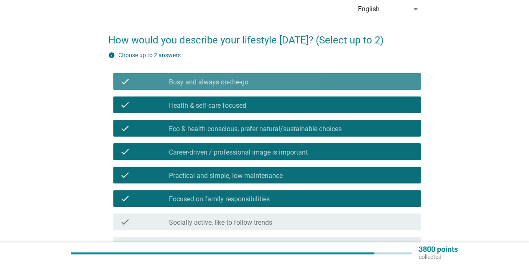
click at [265, 86] on div "check_box_outline_blank Busy and always on-the-go" at bounding box center [291, 81] width 245 height 10
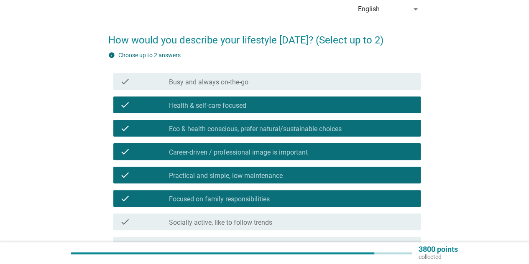
click at [270, 107] on div "check_box_outline_blank Health & self-care focused" at bounding box center [291, 105] width 245 height 10
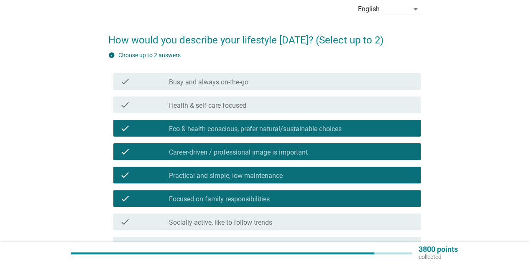
click at [270, 131] on label "Eco & health conscious, prefer natural/sustainable choices" at bounding box center [255, 129] width 173 height 8
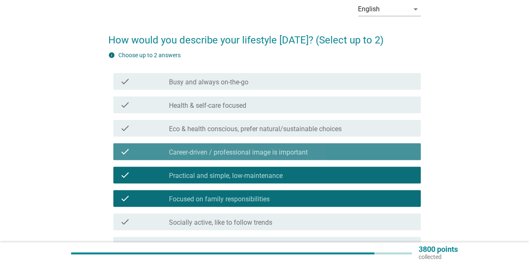
click at [275, 152] on label "Career-driven / professional image is important" at bounding box center [238, 152] width 139 height 8
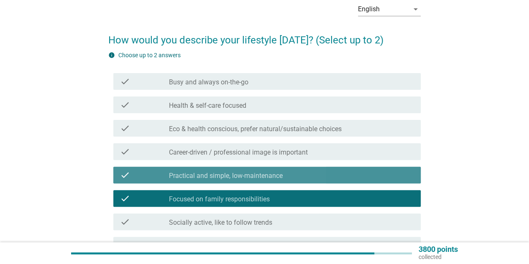
click at [279, 177] on label "Practical and simple, low-maintenance" at bounding box center [226, 176] width 114 height 8
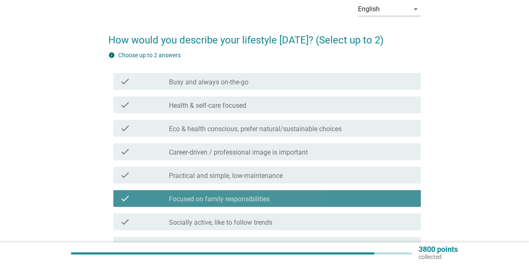
click at [277, 201] on div "check_box_outline_blank Focused on family responsibilities" at bounding box center [291, 198] width 245 height 10
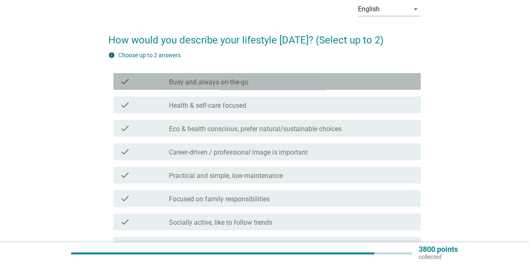
click at [249, 81] on div "check_box_outline_blank Busy and always on-the-go" at bounding box center [291, 81] width 245 height 10
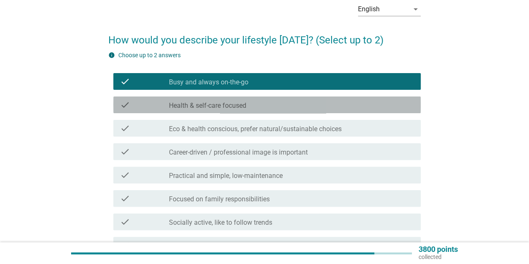
click at [257, 106] on div "check_box_outline_blank Health & self-care focused" at bounding box center [291, 105] width 245 height 10
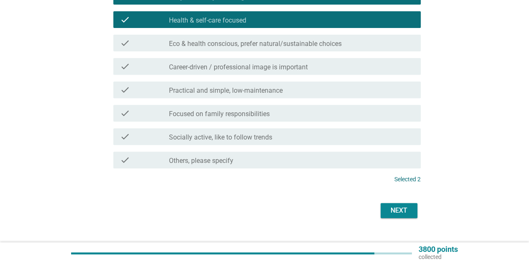
scroll to position [143, 0]
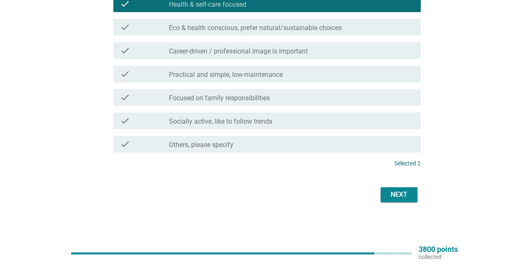
click at [399, 197] on div "Next" at bounding box center [398, 195] width 23 height 10
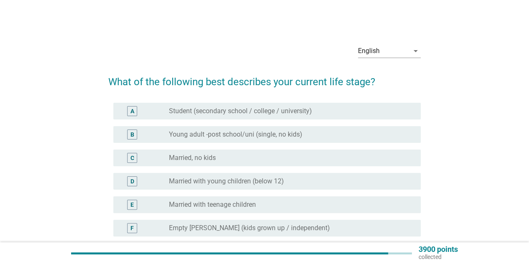
scroll to position [42, 0]
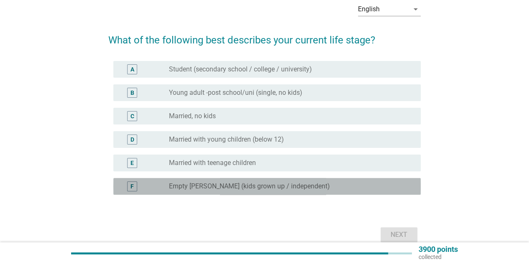
click at [397, 190] on div "radio_button_unchecked Empty [PERSON_NAME] (kids grown up / independent)" at bounding box center [288, 186] width 238 height 8
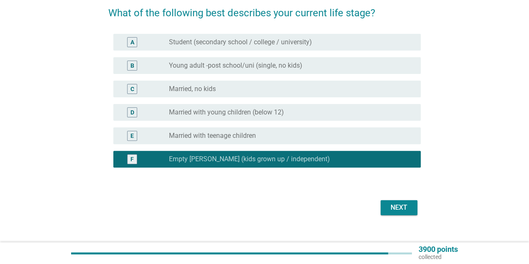
scroll to position [82, 0]
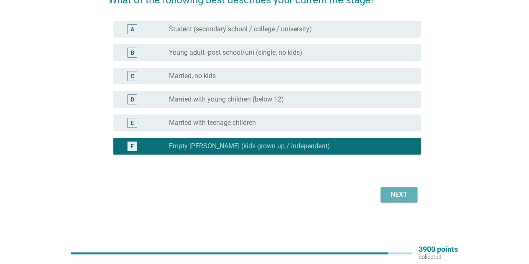
click at [399, 196] on div "Next" at bounding box center [398, 195] width 23 height 10
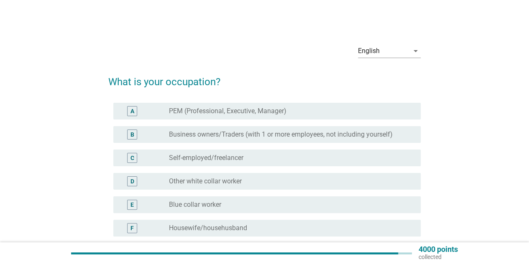
click at [381, 114] on div "radio_button_unchecked PEM (Professional, Executive, Manager)" at bounding box center [288, 111] width 238 height 8
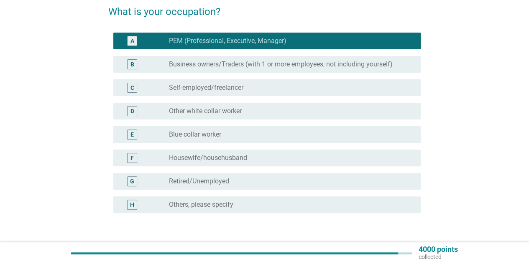
scroll to position [84, 0]
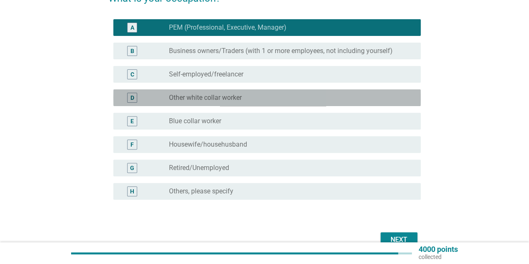
click at [253, 97] on div "radio_button_unchecked Other white collar worker" at bounding box center [288, 98] width 238 height 8
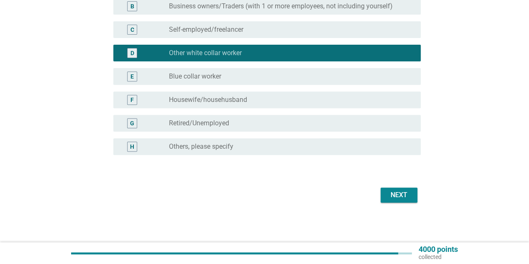
scroll to position [129, 0]
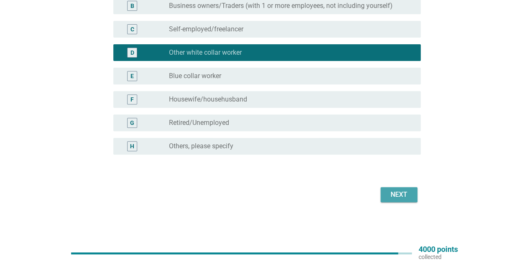
click at [398, 199] on div "Next" at bounding box center [398, 195] width 23 height 10
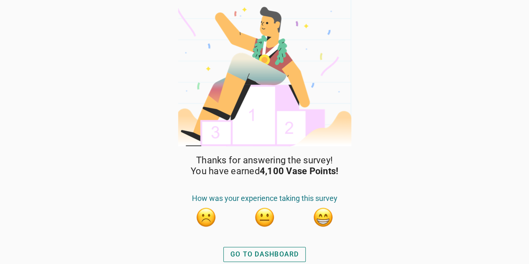
scroll to position [0, 0]
click at [276, 251] on div "GO TO DASHBOARD" at bounding box center [264, 254] width 69 height 10
